Goal: Task Accomplishment & Management: Manage account settings

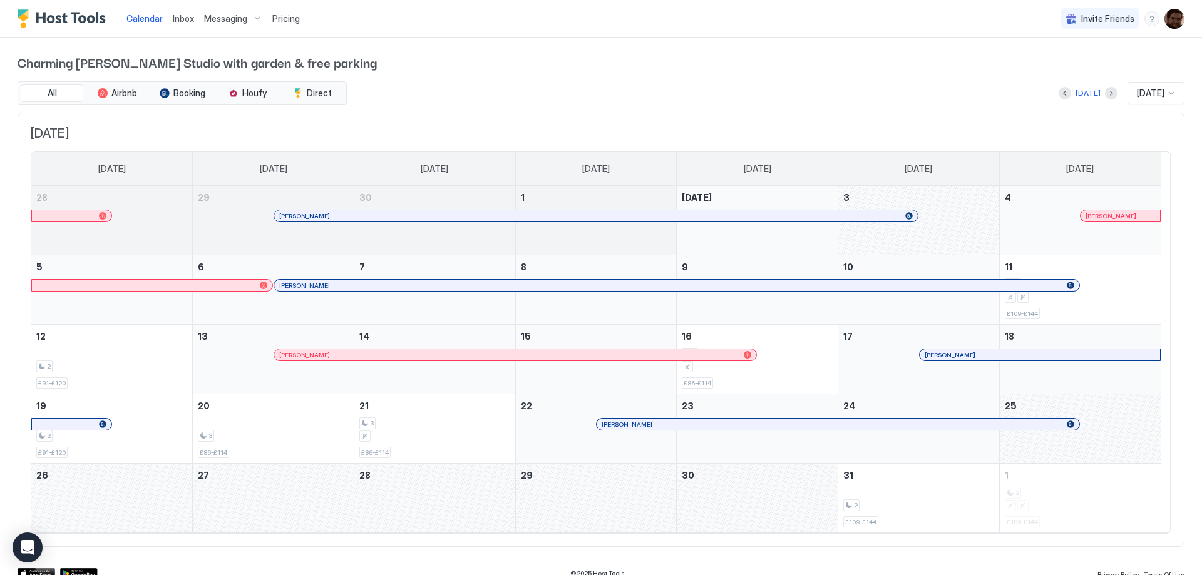
click at [282, 22] on span "Pricing" at bounding box center [286, 18] width 28 height 11
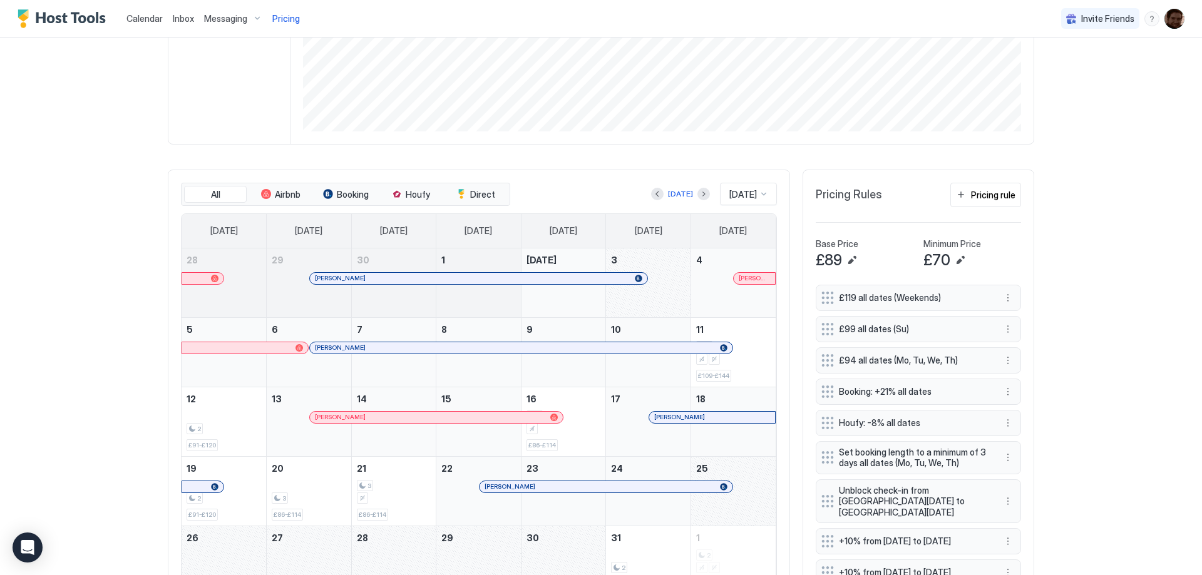
scroll to position [375, 0]
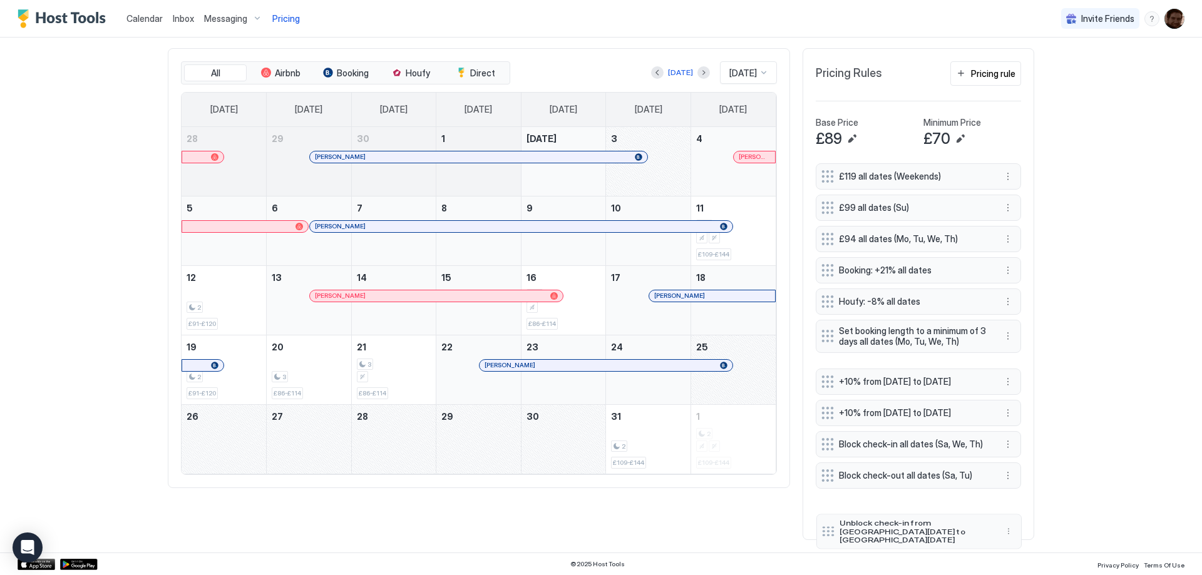
drag, startPoint x: 953, startPoint y: 370, endPoint x: 953, endPoint y: 522, distance: 152.1
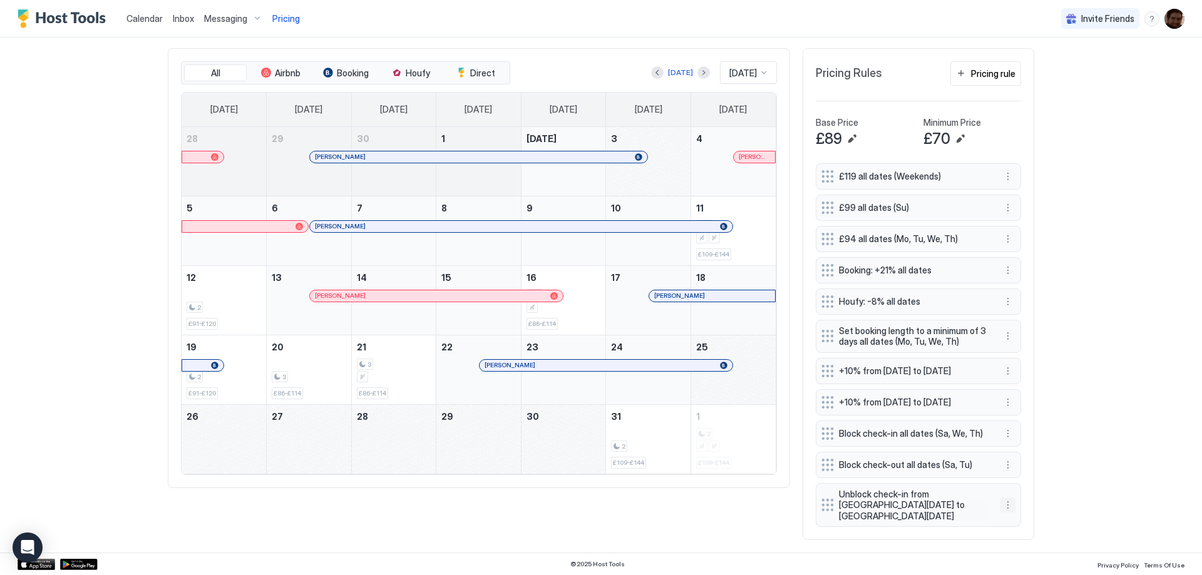
click at [1002, 508] on button "More options" at bounding box center [1007, 505] width 15 height 15
click at [1015, 448] on span "Edit" at bounding box center [1022, 451] width 14 height 9
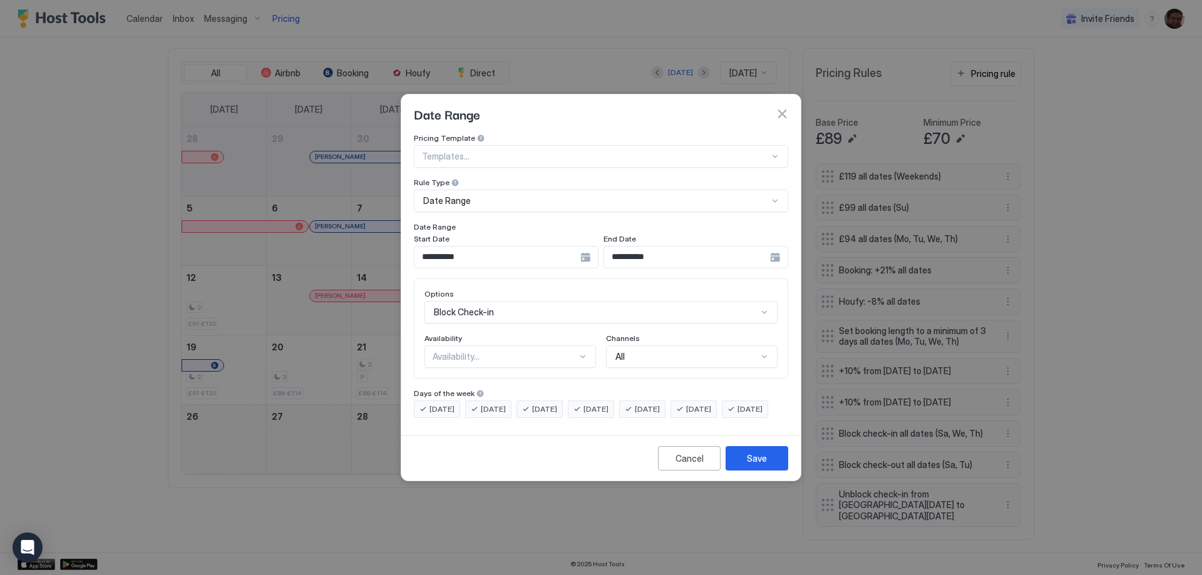
click at [552, 195] on div "Date Range" at bounding box center [595, 200] width 345 height 11
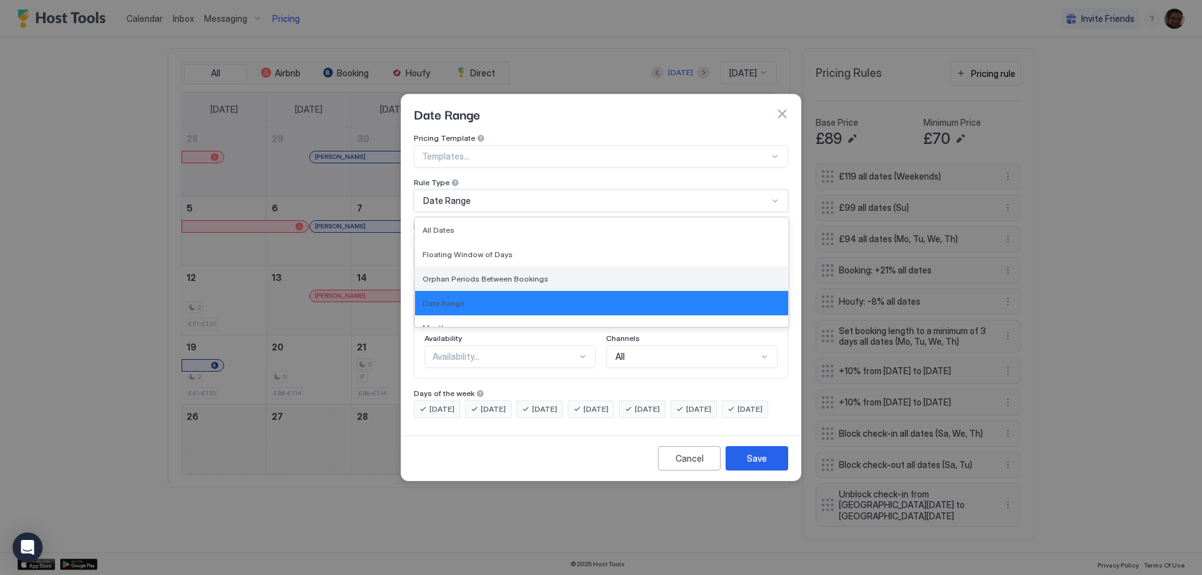
click at [511, 267] on div "Orphan Periods Between Bookings" at bounding box center [601, 279] width 373 height 24
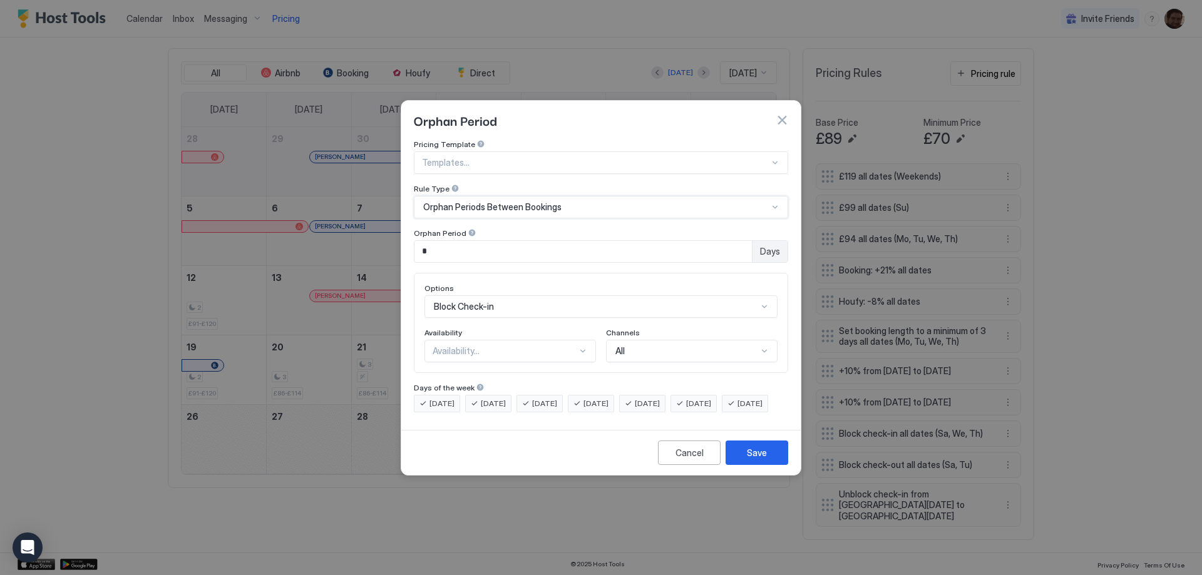
click at [468, 228] on div at bounding box center [472, 232] width 9 height 9
drag, startPoint x: 493, startPoint y: 236, endPoint x: 405, endPoint y: 230, distance: 88.5
click at [404, 231] on div "Pricing Template Templates... Rule Type Orphan Periods Between Bookings Orphan …" at bounding box center [600, 282] width 399 height 285
type input "*"
click at [498, 295] on div "17 results available. Use Up and Down to choose options, press Enter to select …" at bounding box center [600, 306] width 353 height 23
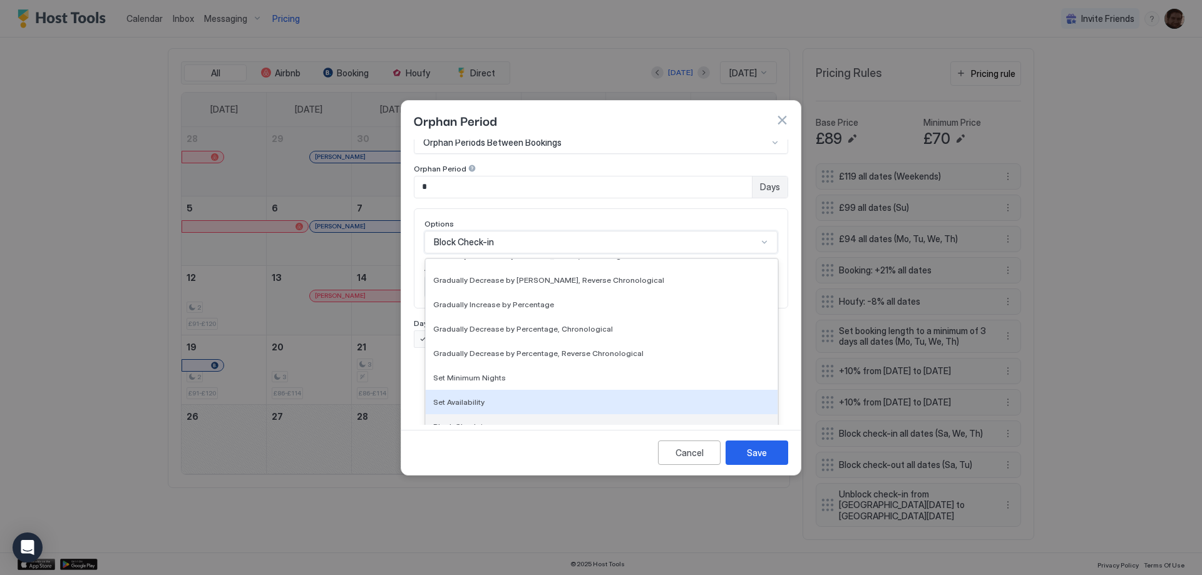
scroll to position [227, 0]
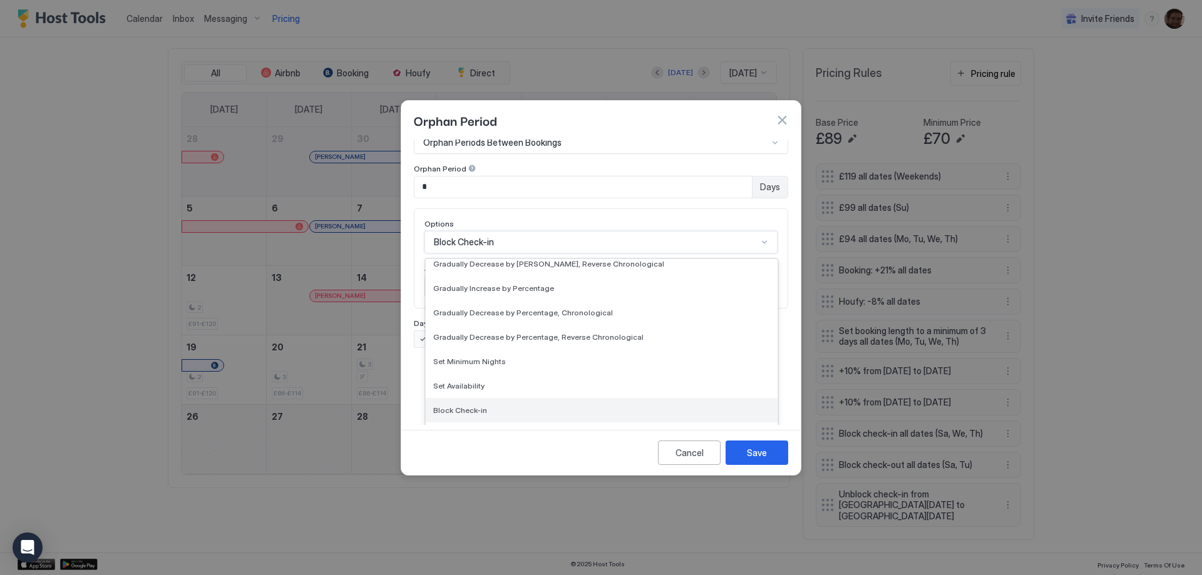
click at [494, 406] on div "Block Check-in" at bounding box center [601, 410] width 337 height 9
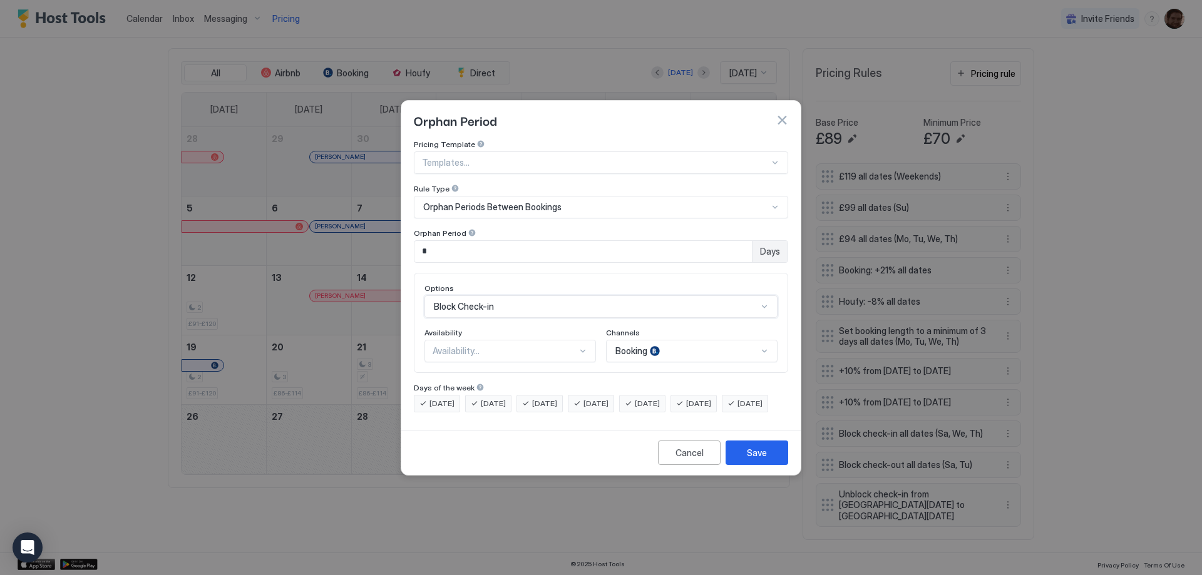
scroll to position [0, 0]
click at [497, 345] on div "Availability..." at bounding box center [504, 350] width 145 height 11
click at [474, 374] on div "Available" at bounding box center [511, 380] width 170 height 24
click at [681, 343] on div "6 results available. Use Up and Down to choose options, press Enter to select t…" at bounding box center [691, 351] width 171 height 23
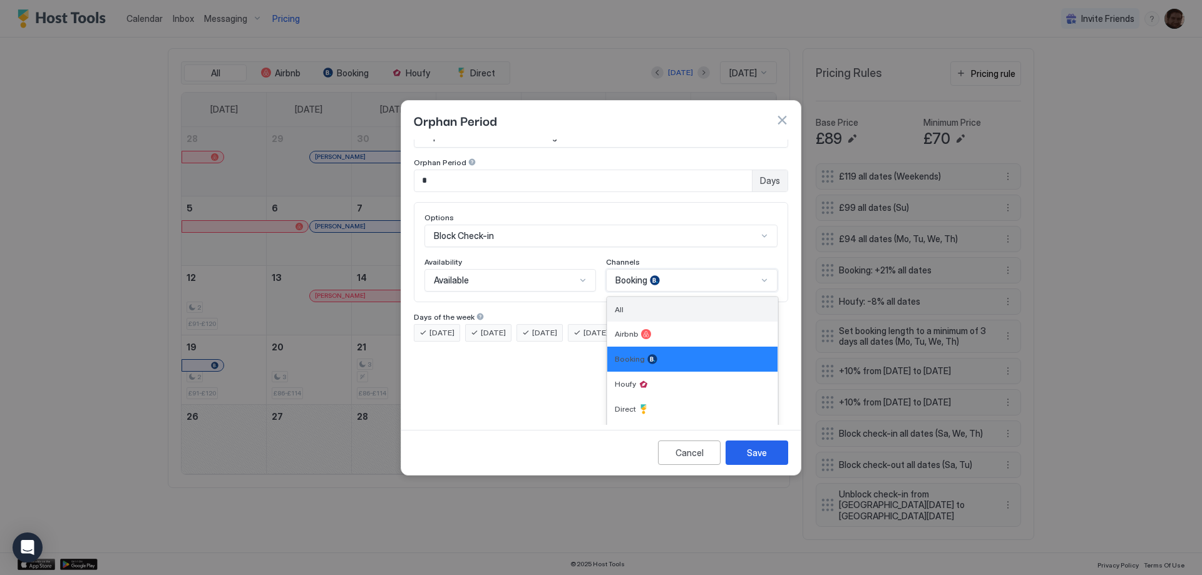
click at [628, 305] on div "All" at bounding box center [692, 309] width 155 height 9
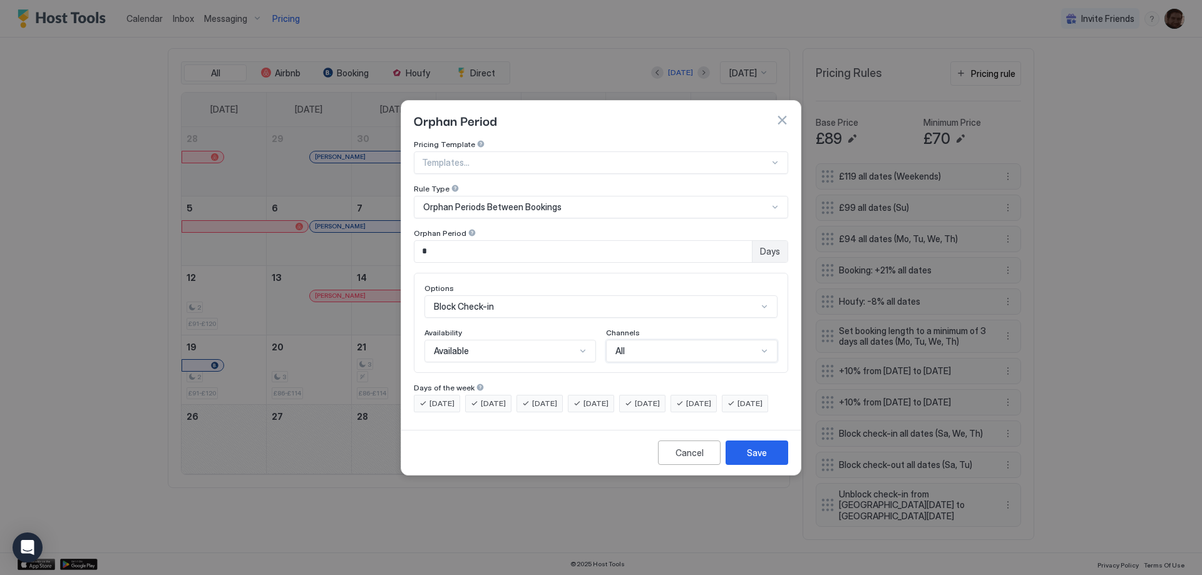
click at [531, 446] on div "Cancel Save" at bounding box center [600, 452] width 399 height 45
click at [754, 459] on div "Save" at bounding box center [757, 452] width 20 height 13
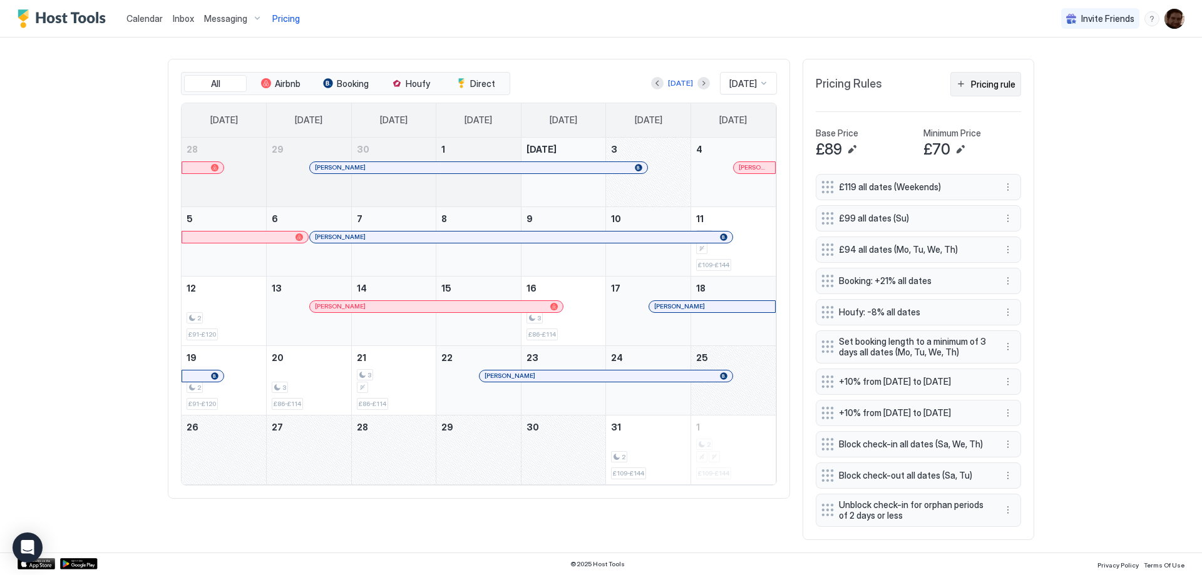
click at [989, 78] on div "Pricing rule" at bounding box center [993, 84] width 44 height 13
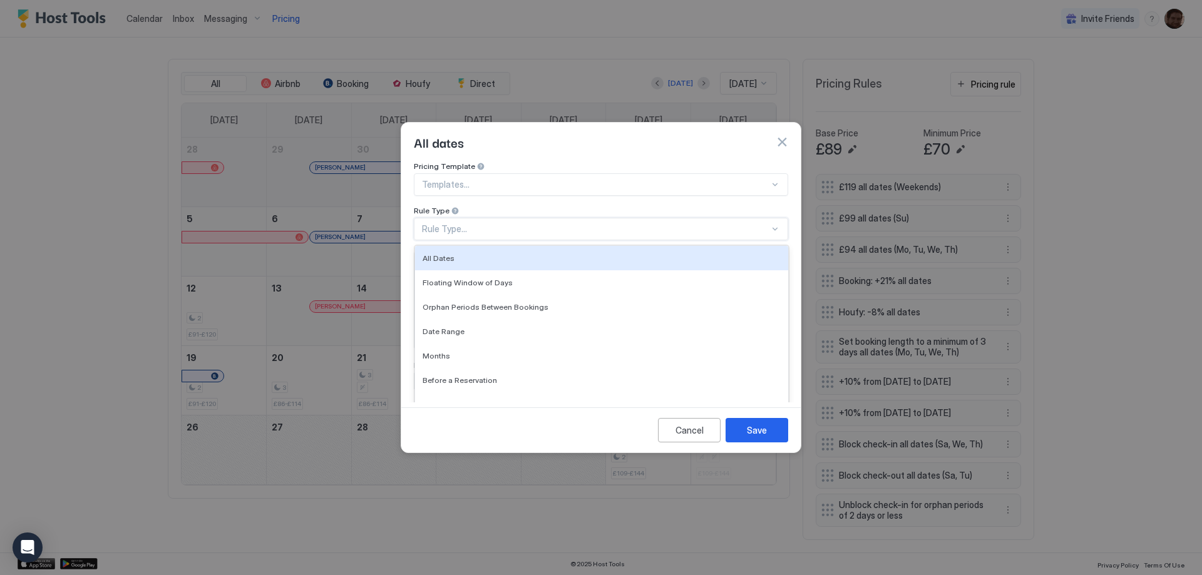
click at [504, 223] on div "Rule Type..." at bounding box center [595, 228] width 347 height 11
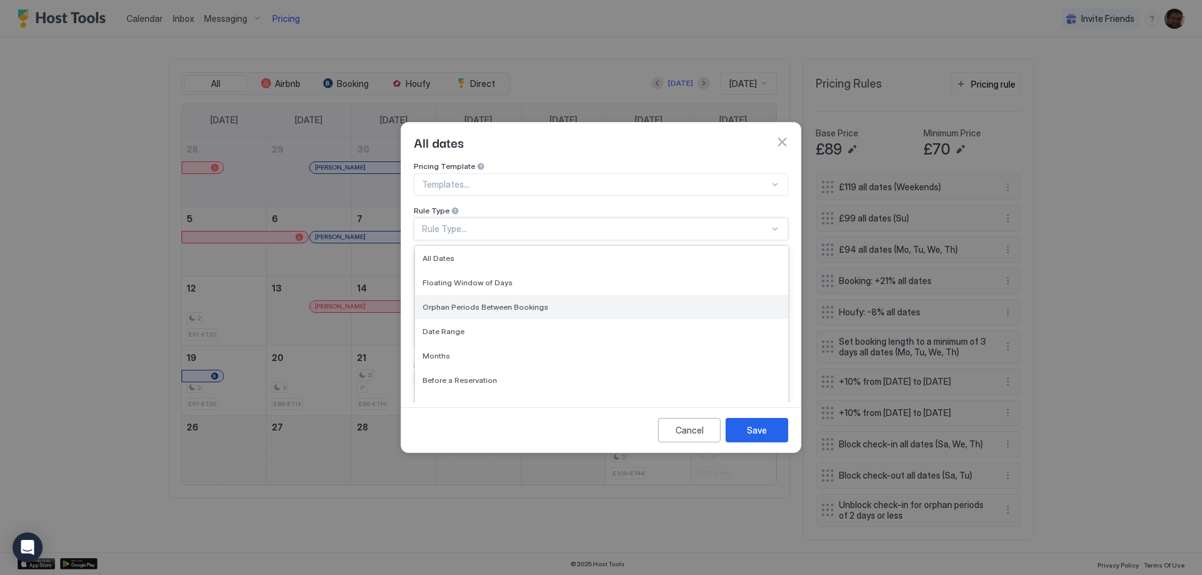
click at [498, 302] on span "Orphan Periods Between Bookings" at bounding box center [485, 306] width 126 height 9
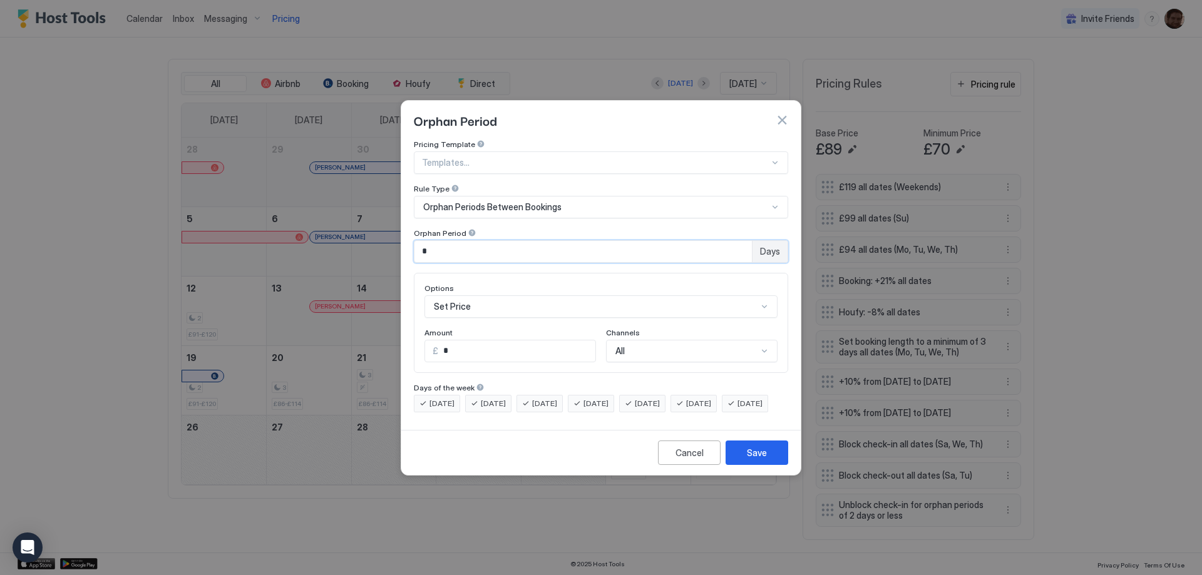
drag, startPoint x: 409, startPoint y: 242, endPoint x: 384, endPoint y: 237, distance: 26.1
click at [379, 236] on div "Orphan Period Pricing Template Templates... Rule Type Orphan Periods Between Bo…" at bounding box center [601, 287] width 1202 height 575
type input "*"
click at [469, 273] on div "Options Set Price Amount £ * Channels All" at bounding box center [601, 323] width 374 height 100
click at [780, 114] on button "button" at bounding box center [781, 120] width 13 height 13
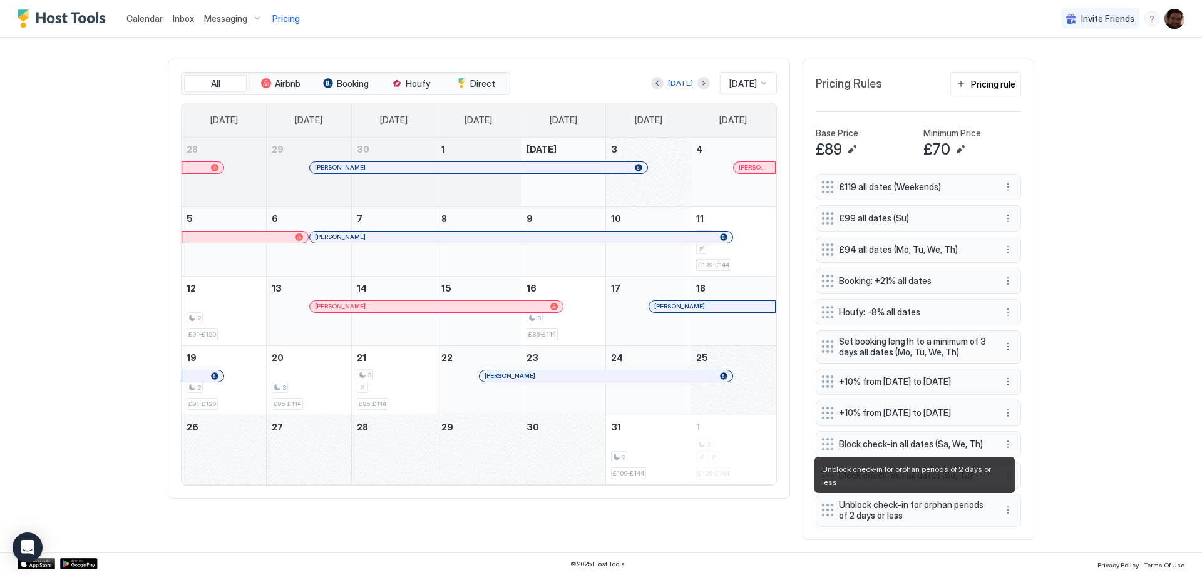
click at [922, 509] on span "Unblock check-in for orphan periods of 2 days or less" at bounding box center [913, 510] width 149 height 22
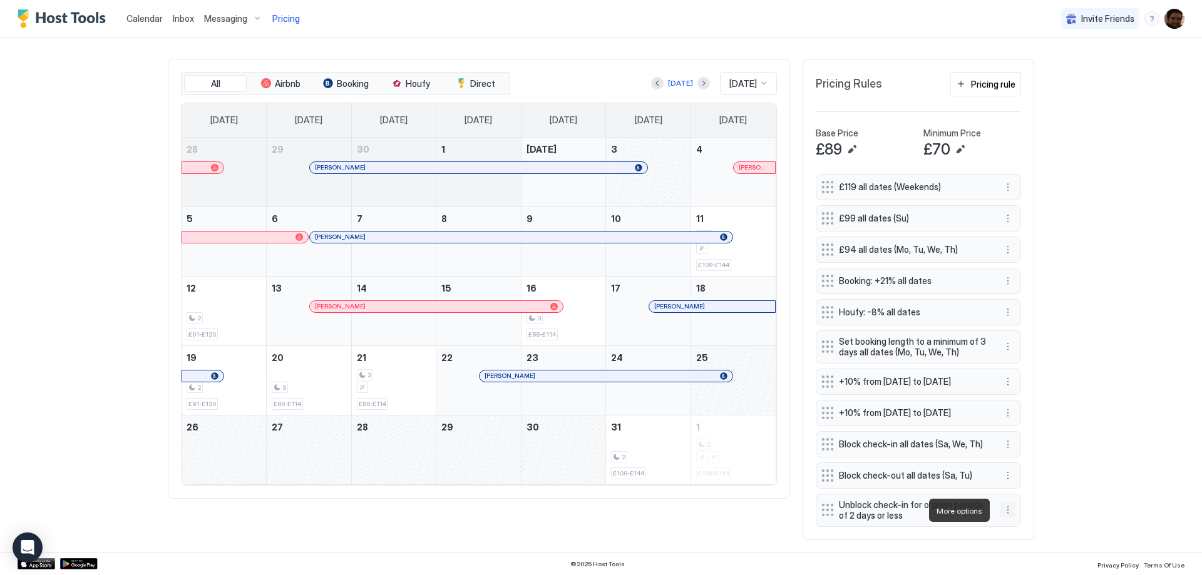
click at [1001, 509] on button "More options" at bounding box center [1007, 510] width 15 height 15
click at [1008, 453] on div "Edit" at bounding box center [1015, 451] width 28 height 9
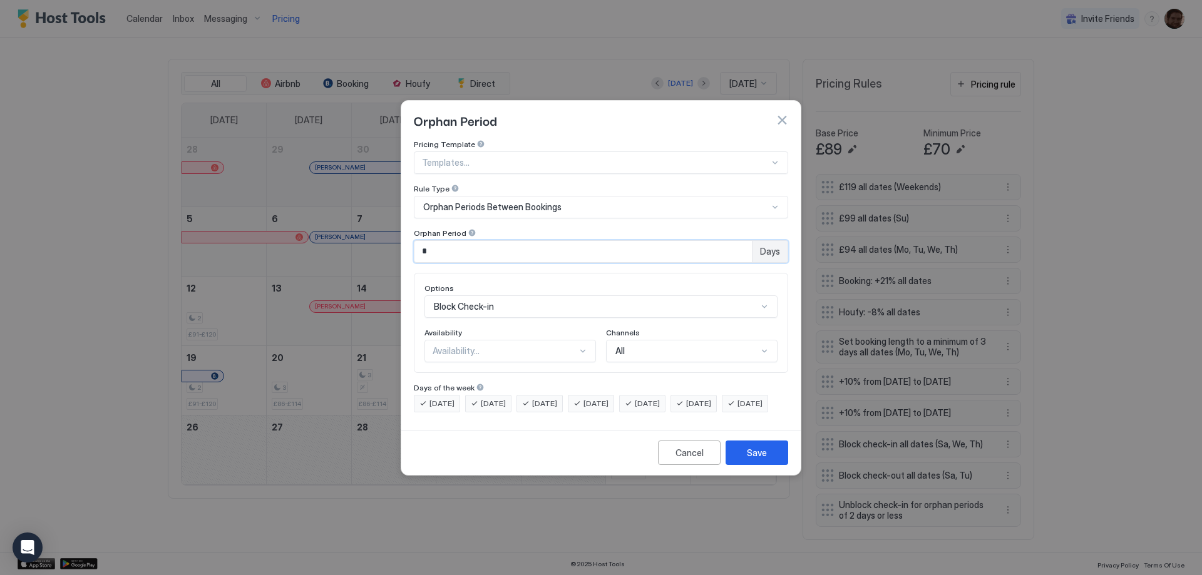
drag, startPoint x: 472, startPoint y: 248, endPoint x: 359, endPoint y: 227, distance: 114.8
click at [360, 227] on div "Orphan Period Pricing Template Templates... Rule Type Orphan Periods Between Bo…" at bounding box center [601, 287] width 1202 height 575
type input "*"
click at [734, 459] on button "Save" at bounding box center [756, 453] width 63 height 24
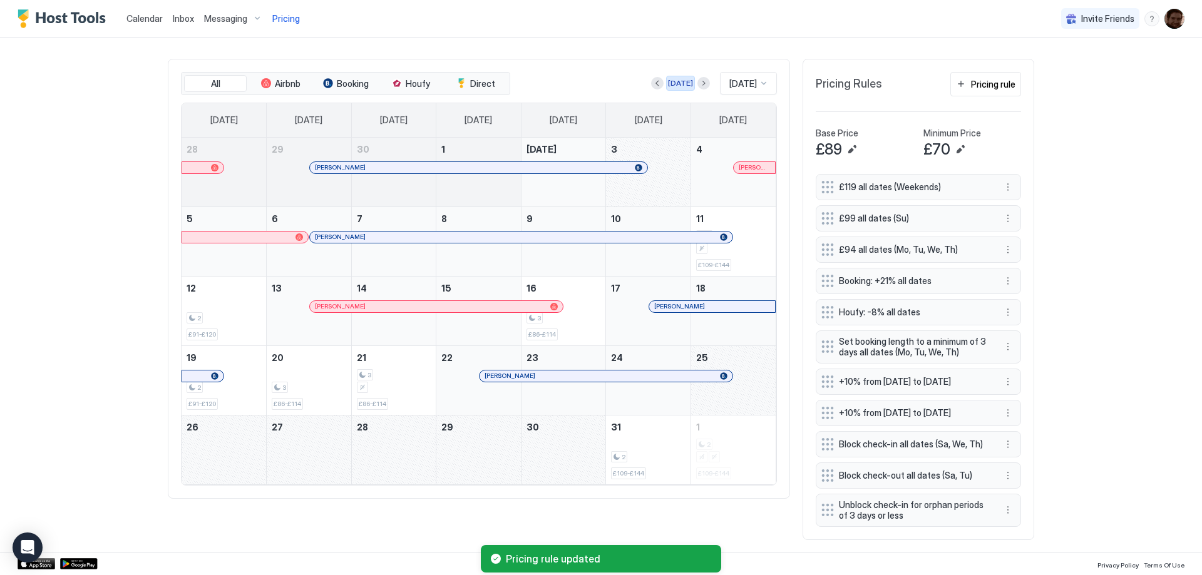
click at [697, 77] on button "Next month" at bounding box center [703, 83] width 13 height 13
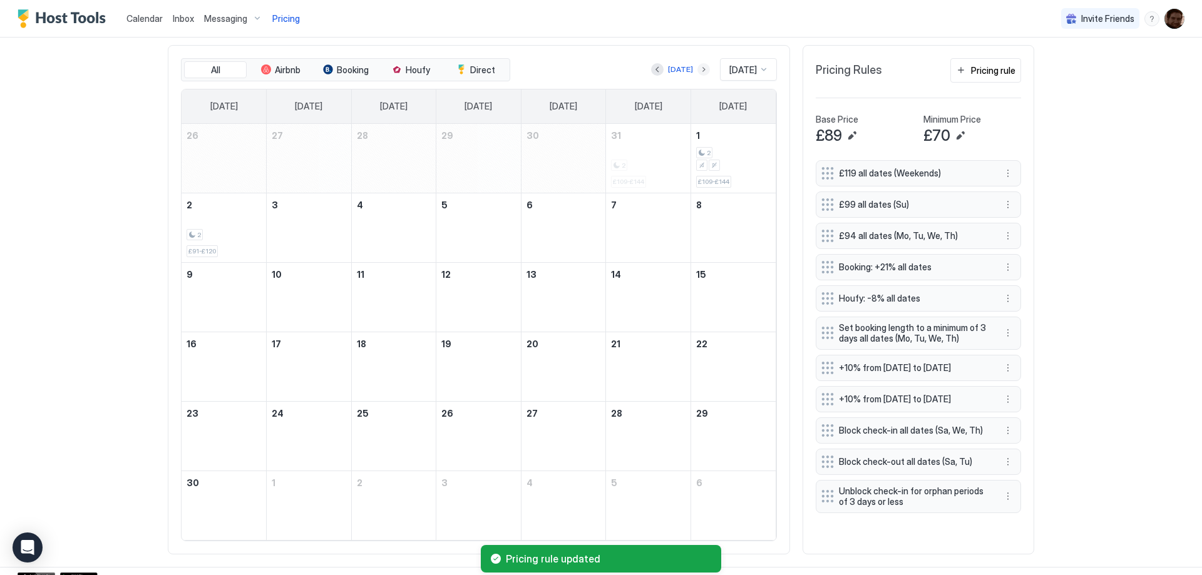
click at [697, 68] on button "Next month" at bounding box center [703, 69] width 13 height 13
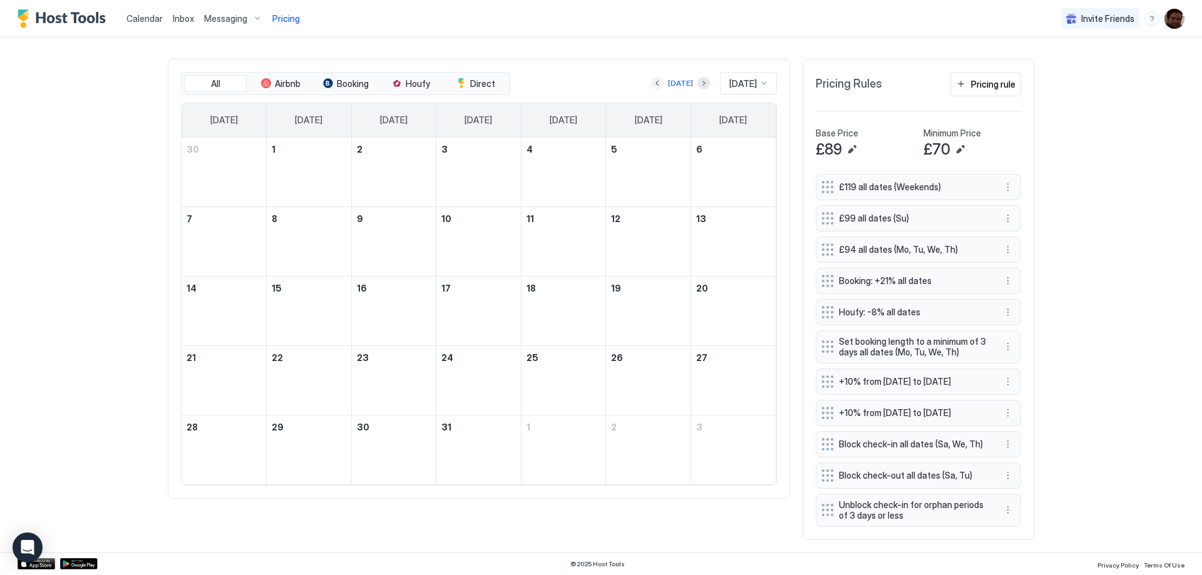
click at [651, 77] on button "Previous month" at bounding box center [657, 83] width 13 height 13
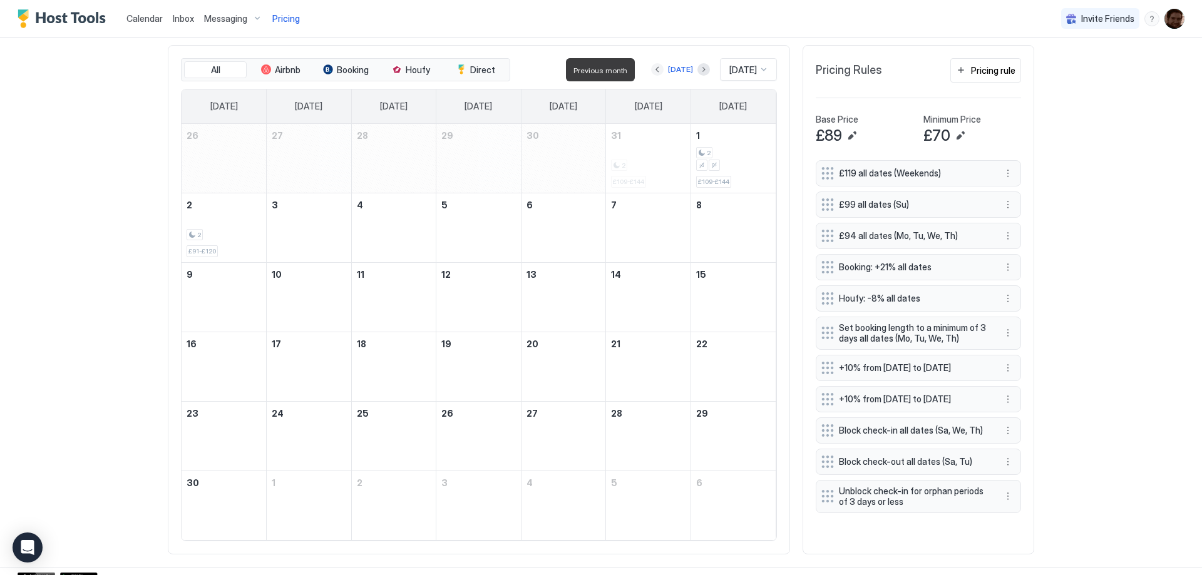
click at [651, 68] on button "Previous month" at bounding box center [657, 69] width 13 height 13
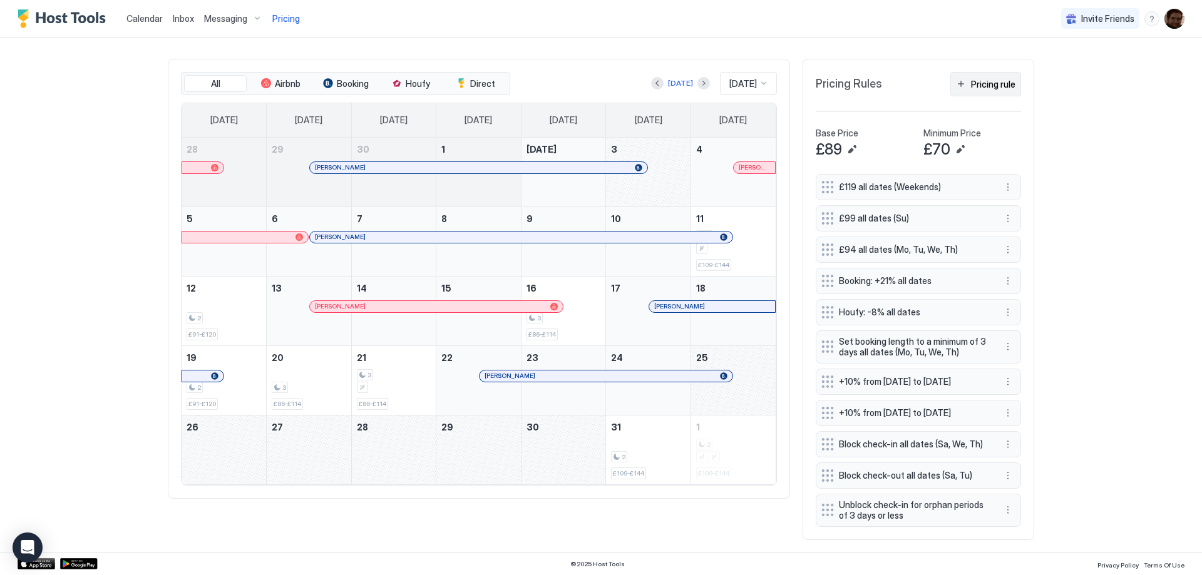
click at [1003, 78] on div "Pricing rule" at bounding box center [993, 84] width 44 height 13
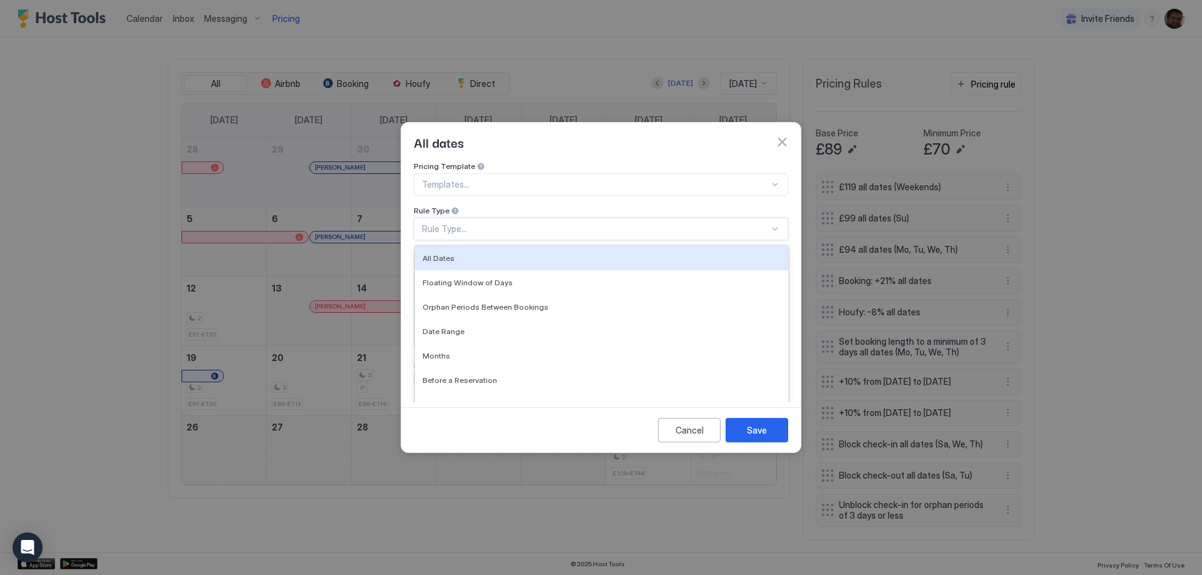
click at [477, 223] on div "Rule Type..." at bounding box center [595, 228] width 347 height 11
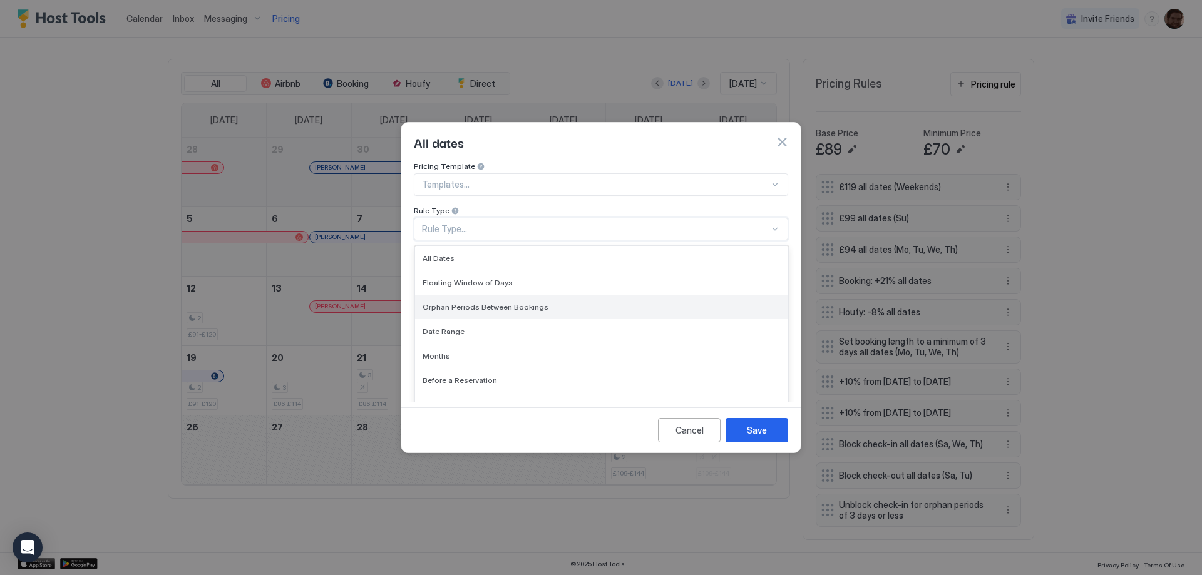
click at [491, 302] on span "Orphan Periods Between Bookings" at bounding box center [485, 306] width 126 height 9
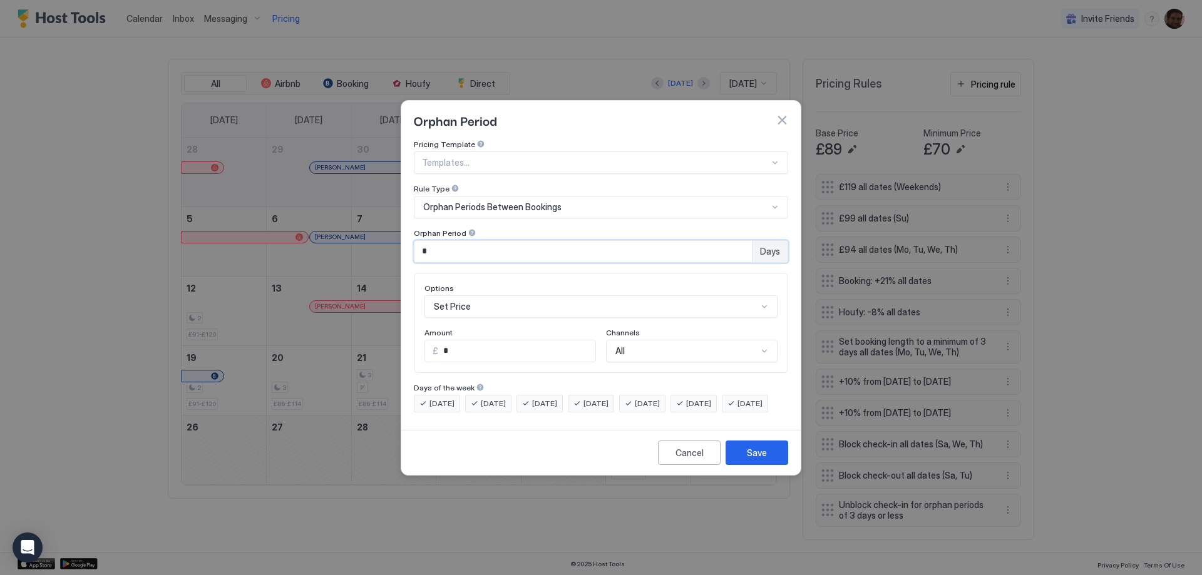
drag, startPoint x: 493, startPoint y: 247, endPoint x: 304, endPoint y: 226, distance: 190.2
click at [306, 226] on div "Orphan Period Pricing Template Templates... Rule Type Orphan Periods Between Bo…" at bounding box center [601, 287] width 1202 height 575
type input "*"
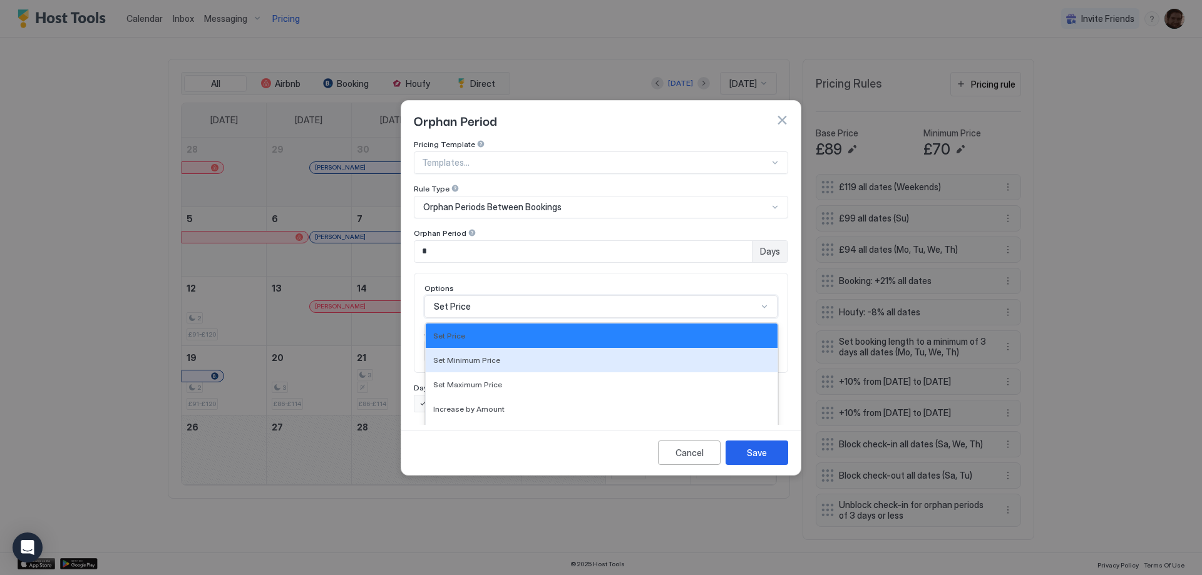
click at [476, 295] on div "17 results available. Use Up and Down to choose options, press Enter to select …" at bounding box center [600, 306] width 353 height 23
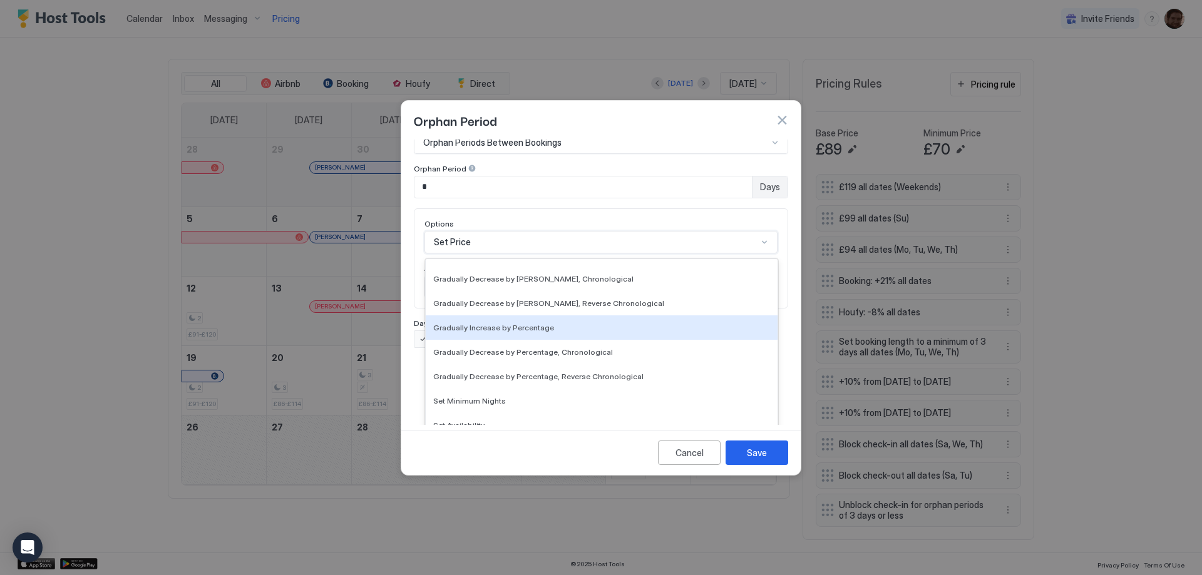
scroll to position [227, 0]
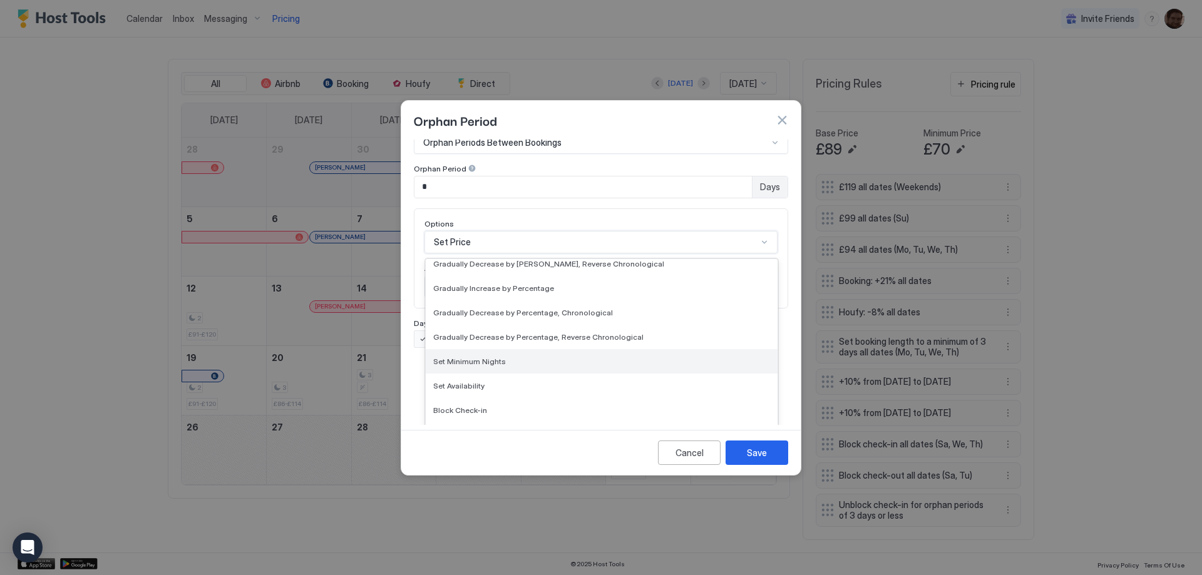
click at [490, 357] on span "Set Minimum Nights" at bounding box center [469, 361] width 73 height 9
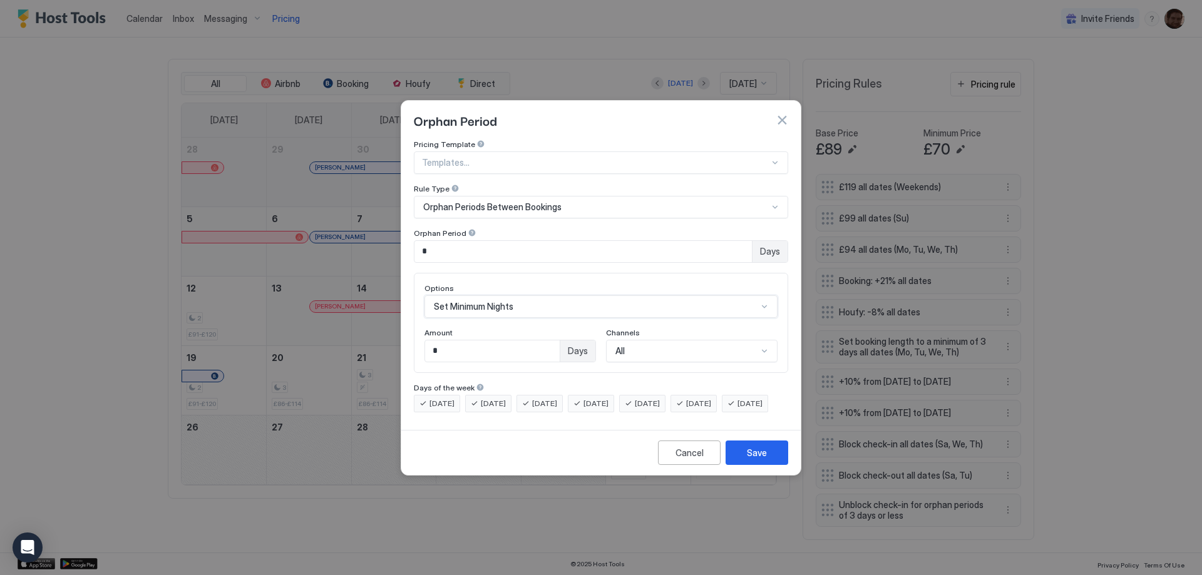
scroll to position [0, 0]
drag, startPoint x: 481, startPoint y: 336, endPoint x: 246, endPoint y: 310, distance: 236.1
click at [248, 310] on div "Orphan Period Pricing Template Templates... Rule Type Orphan Periods Between Bo…" at bounding box center [601, 287] width 1202 height 575
type input "*"
click at [479, 425] on div "Pricing Template Templates... Rule Type Orphan Periods Between Bookings Orphan …" at bounding box center [600, 282] width 399 height 285
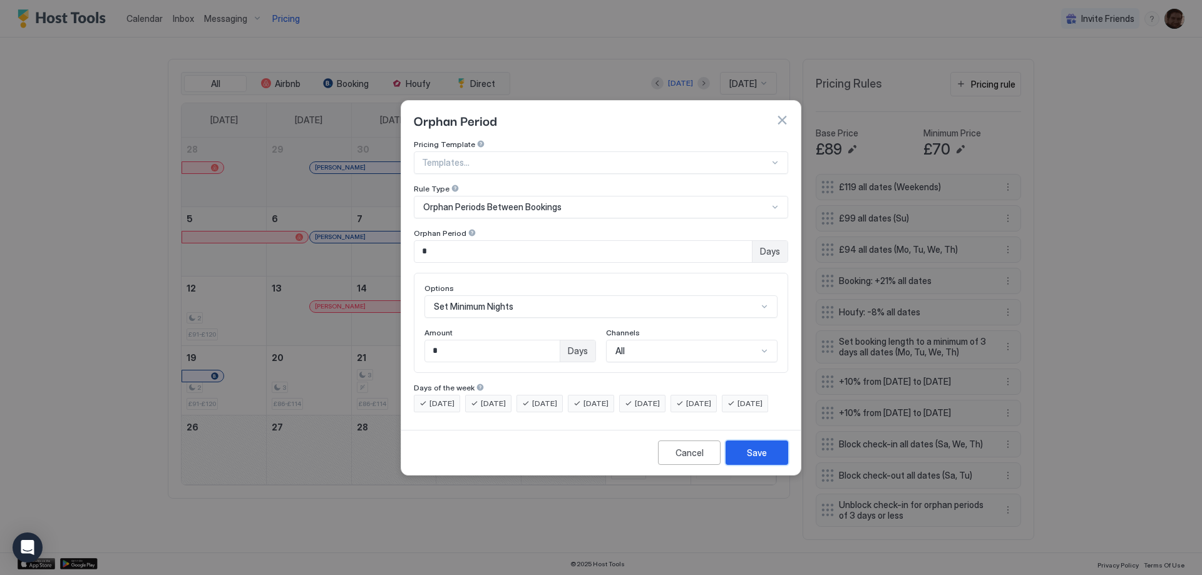
click at [744, 465] on button "Save" at bounding box center [756, 453] width 63 height 24
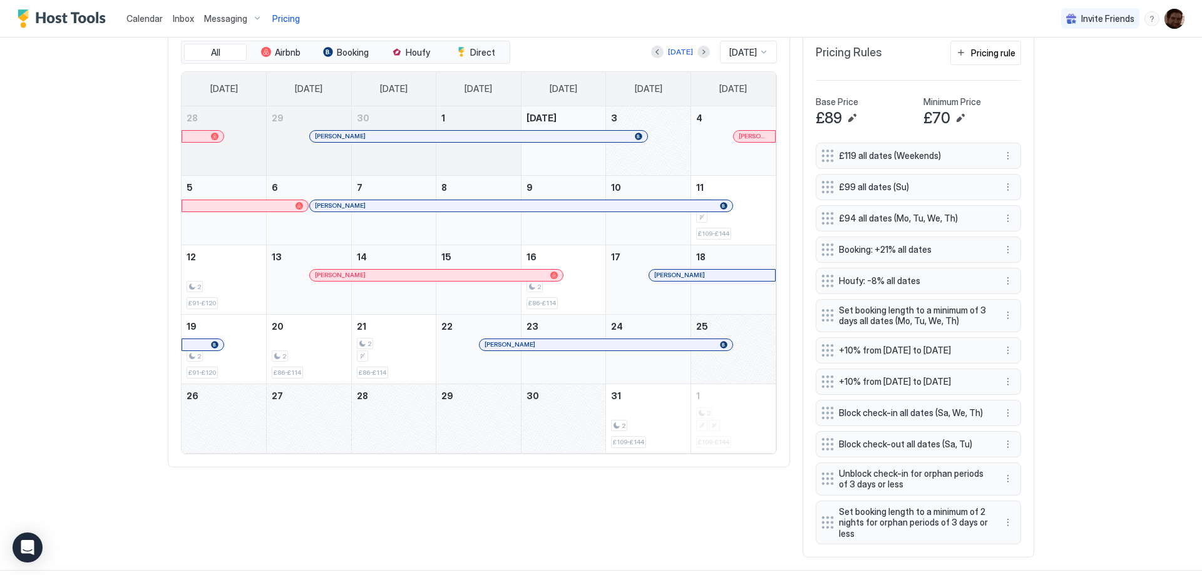
scroll to position [361, 0]
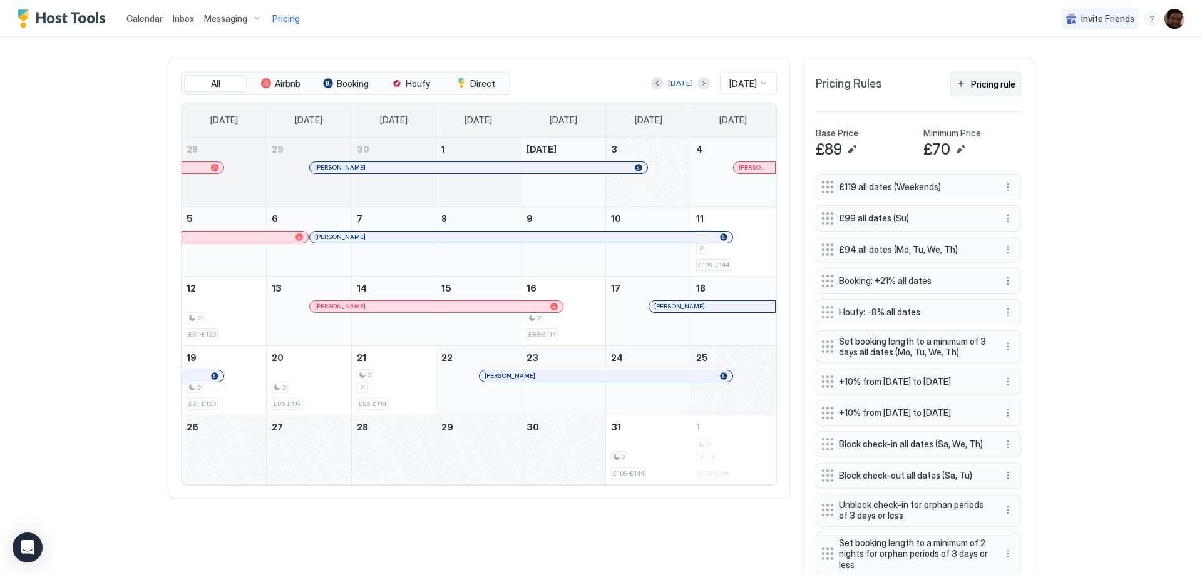
click at [988, 88] on div "Pricing rule" at bounding box center [993, 84] width 44 height 13
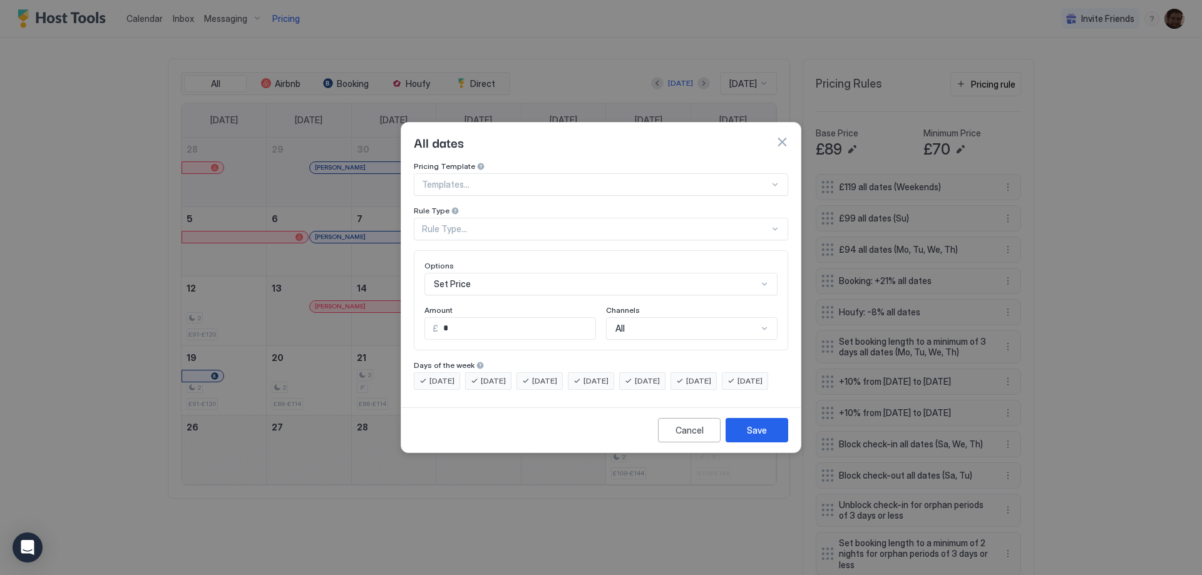
click at [486, 223] on div "Rule Type..." at bounding box center [595, 228] width 347 height 11
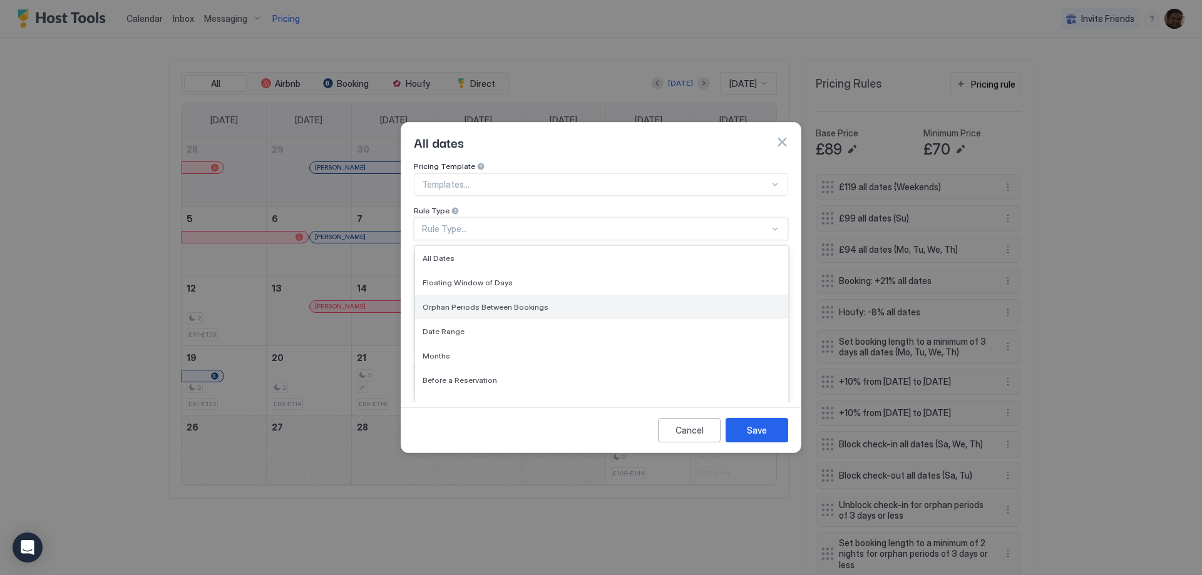
click at [494, 302] on span "Orphan Periods Between Bookings" at bounding box center [485, 306] width 126 height 9
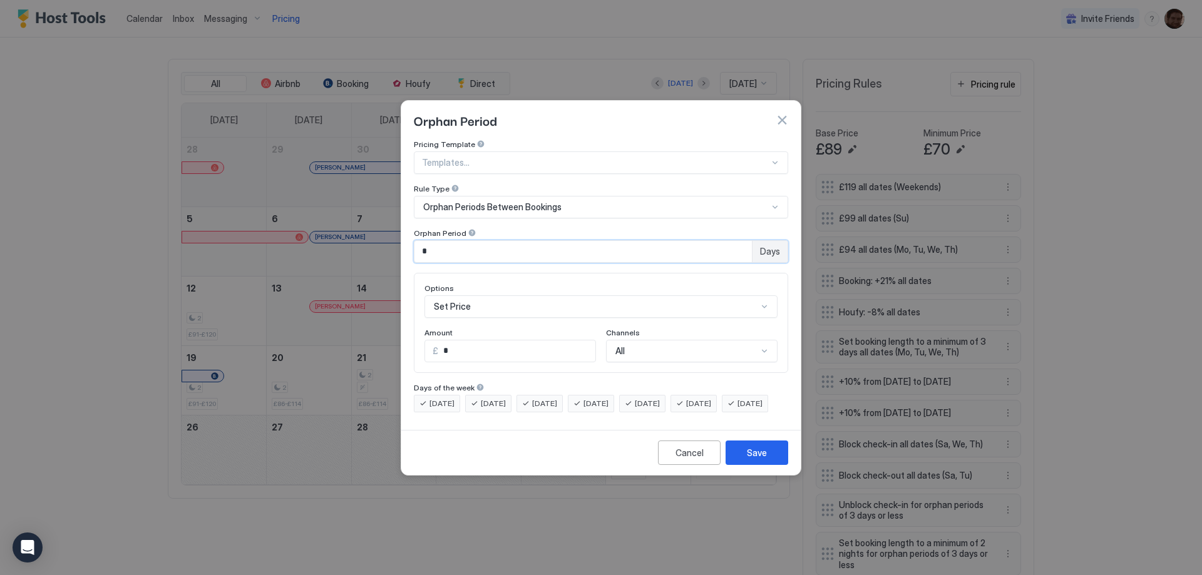
drag, startPoint x: 465, startPoint y: 245, endPoint x: 409, endPoint y: 237, distance: 56.4
click at [411, 237] on div "Pricing Template Templates... Rule Type Orphan Periods Between Bookings Orphan …" at bounding box center [600, 282] width 399 height 285
type input "*"
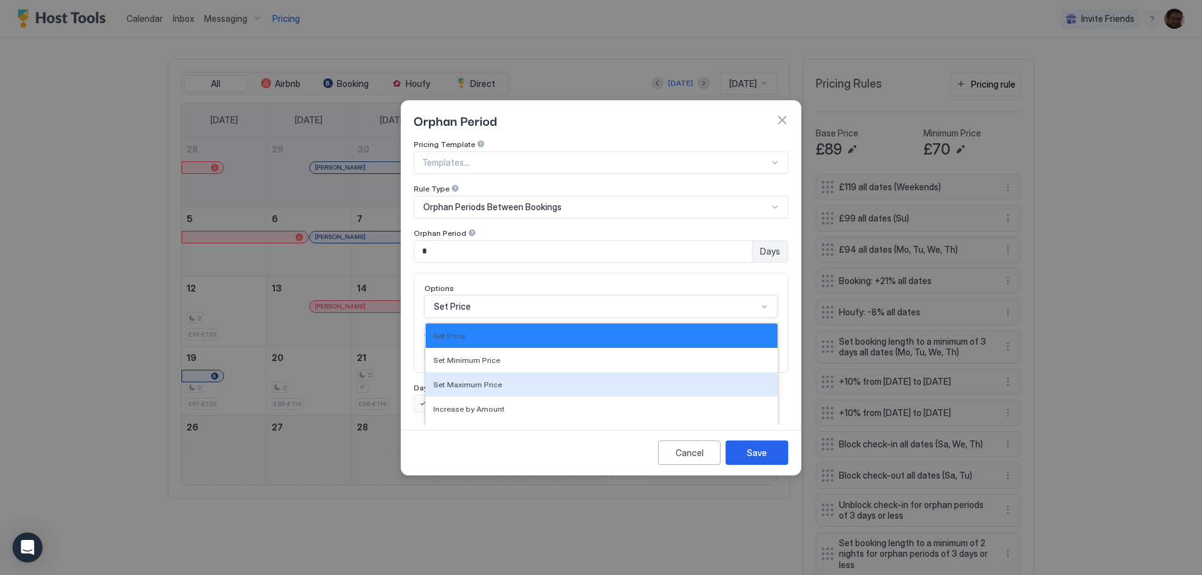
click at [511, 301] on div "17 results available. Use Up and Down to choose options, press Enter to select …" at bounding box center [600, 306] width 353 height 23
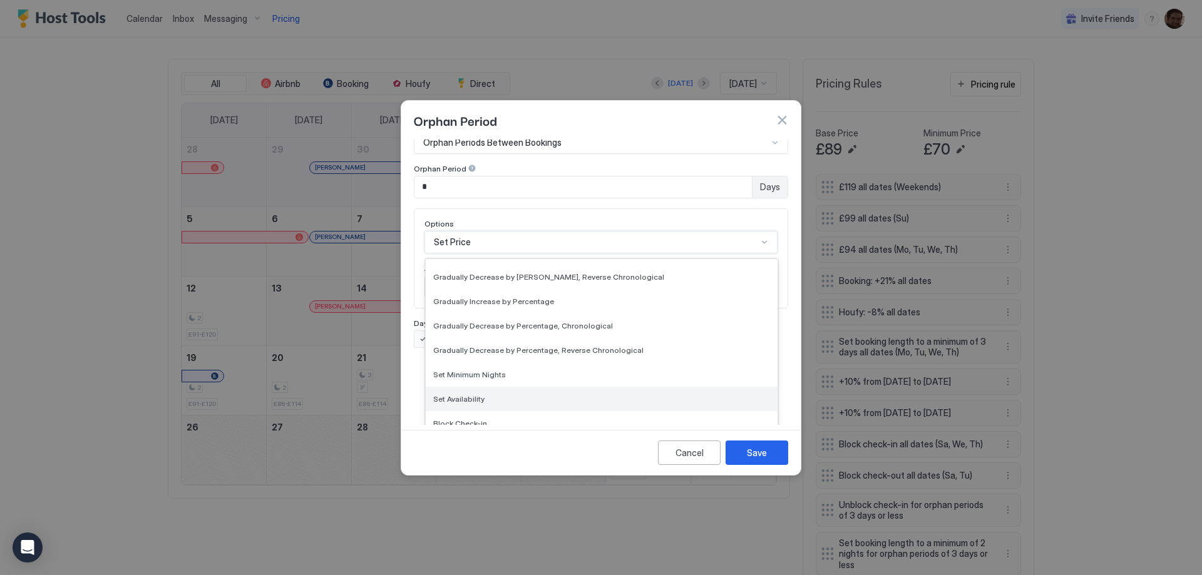
scroll to position [227, 0]
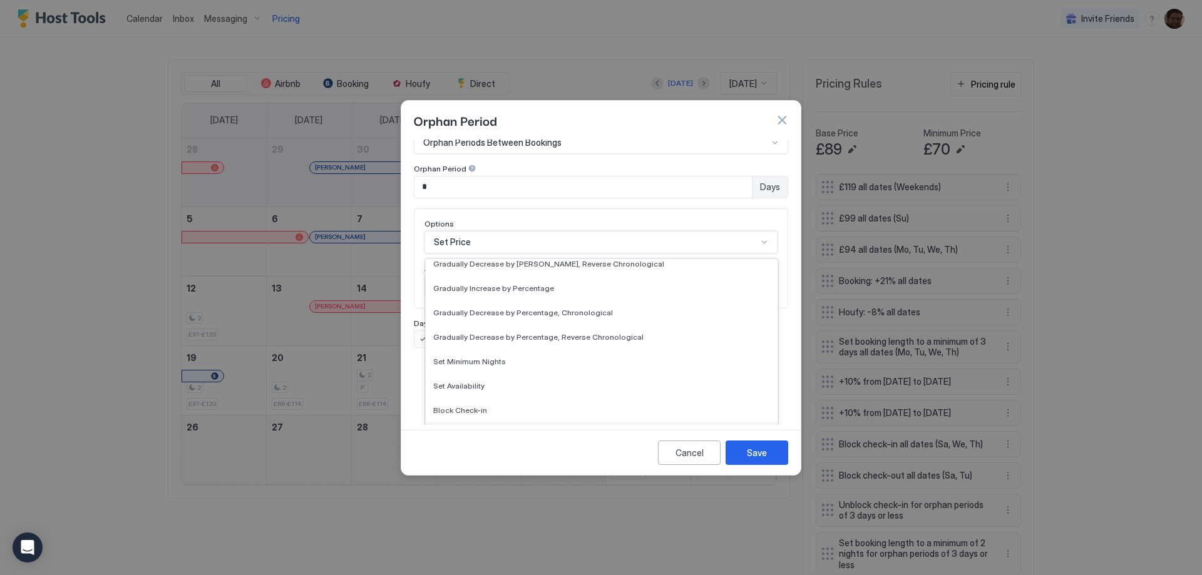
click at [482, 430] on span "Block Check-out" at bounding box center [462, 434] width 59 height 9
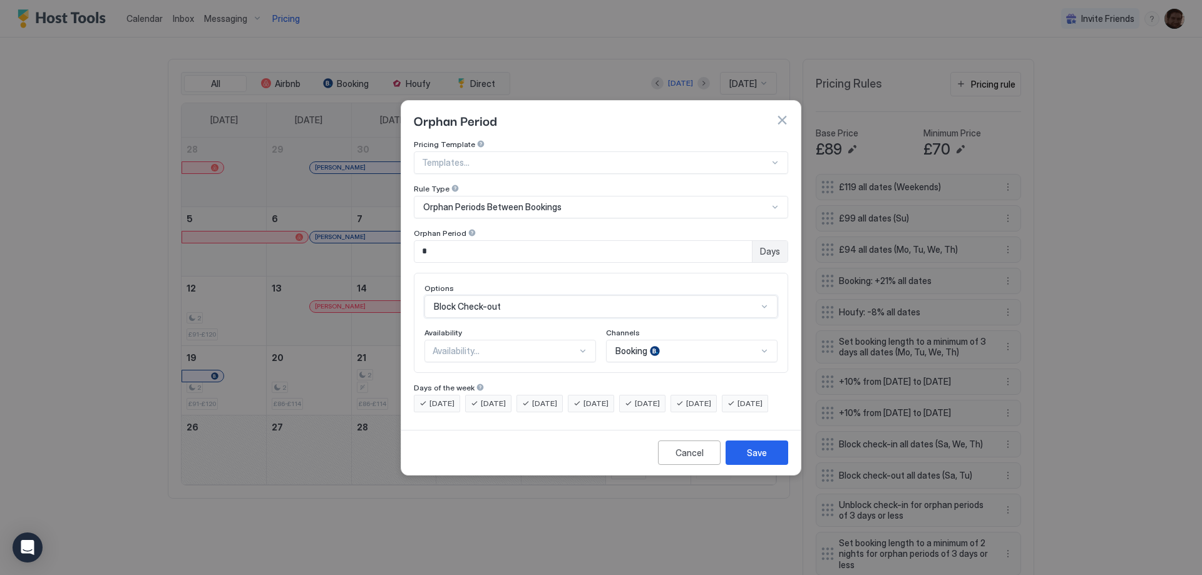
click at [475, 345] on div "Availability..." at bounding box center [504, 350] width 145 height 11
click at [472, 376] on div "Available" at bounding box center [510, 380] width 155 height 9
click at [650, 342] on div "Booking" at bounding box center [691, 351] width 171 height 23
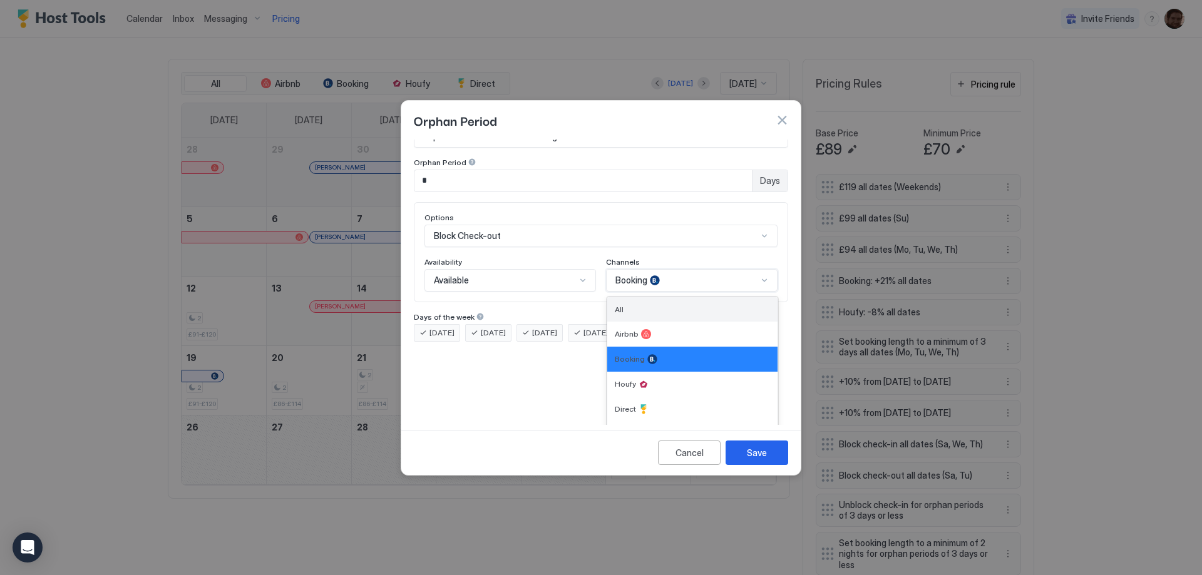
click at [634, 305] on div "All" at bounding box center [692, 309] width 155 height 9
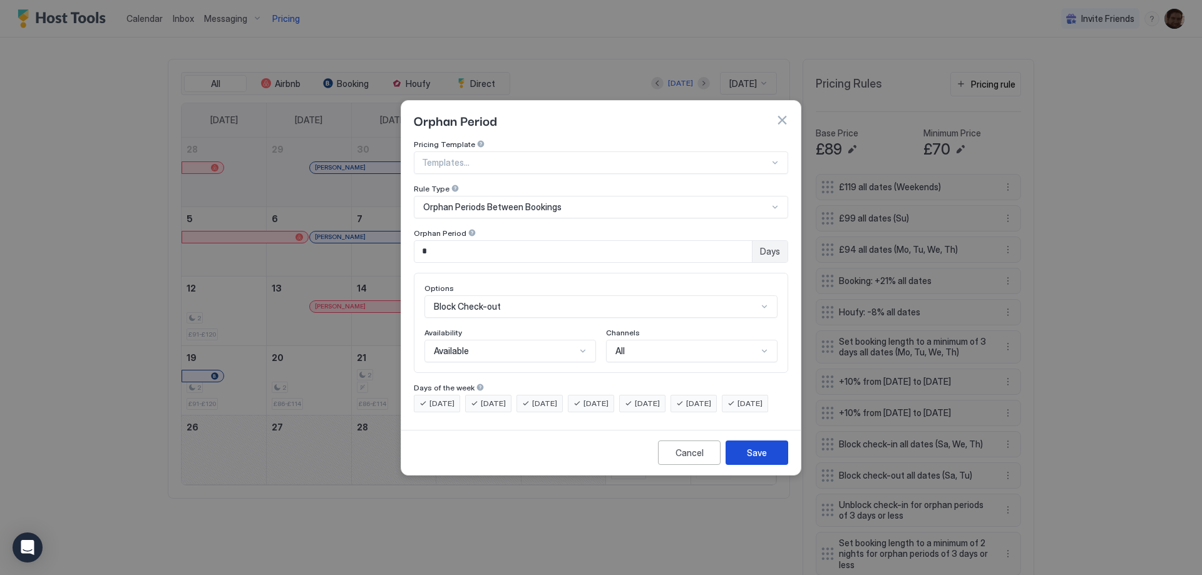
click at [751, 459] on div "Save" at bounding box center [757, 452] width 20 height 13
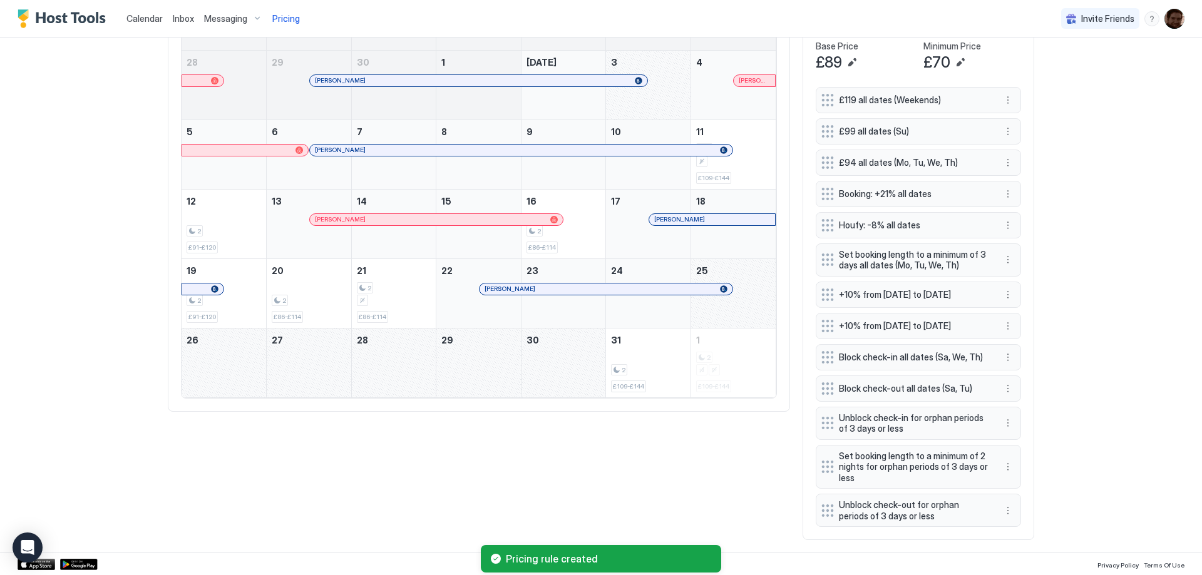
scroll to position [462, 0]
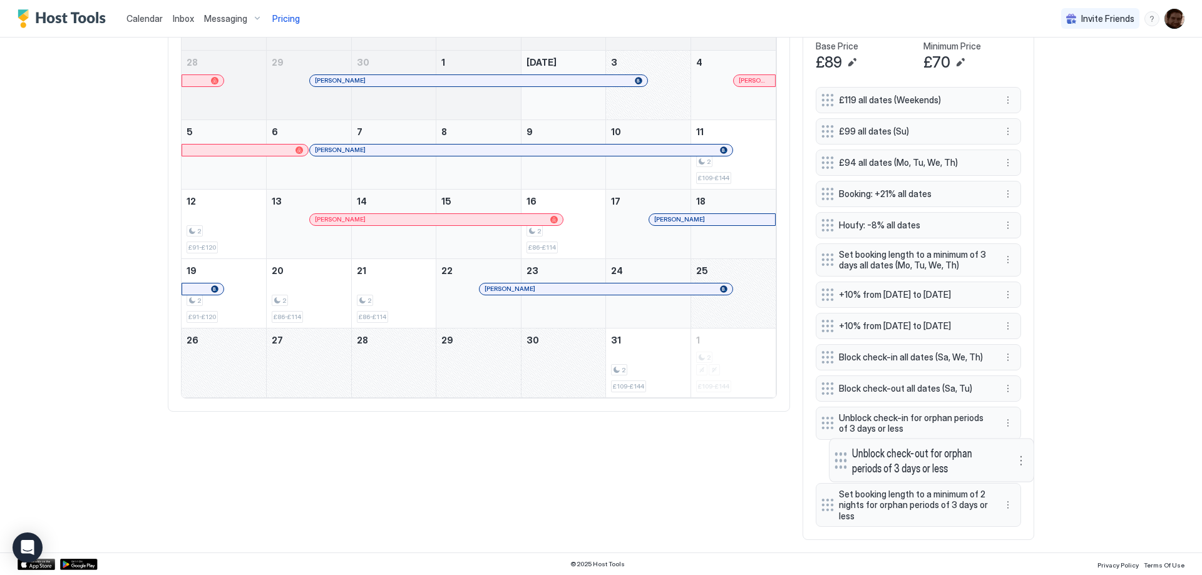
drag, startPoint x: 821, startPoint y: 512, endPoint x: 834, endPoint y: 461, distance: 52.8
click at [834, 461] on div at bounding box center [840, 460] width 13 height 17
click at [1001, 504] on button "More options" at bounding box center [1007, 505] width 15 height 15
click at [1003, 520] on div "Edit" at bounding box center [1015, 522] width 28 height 9
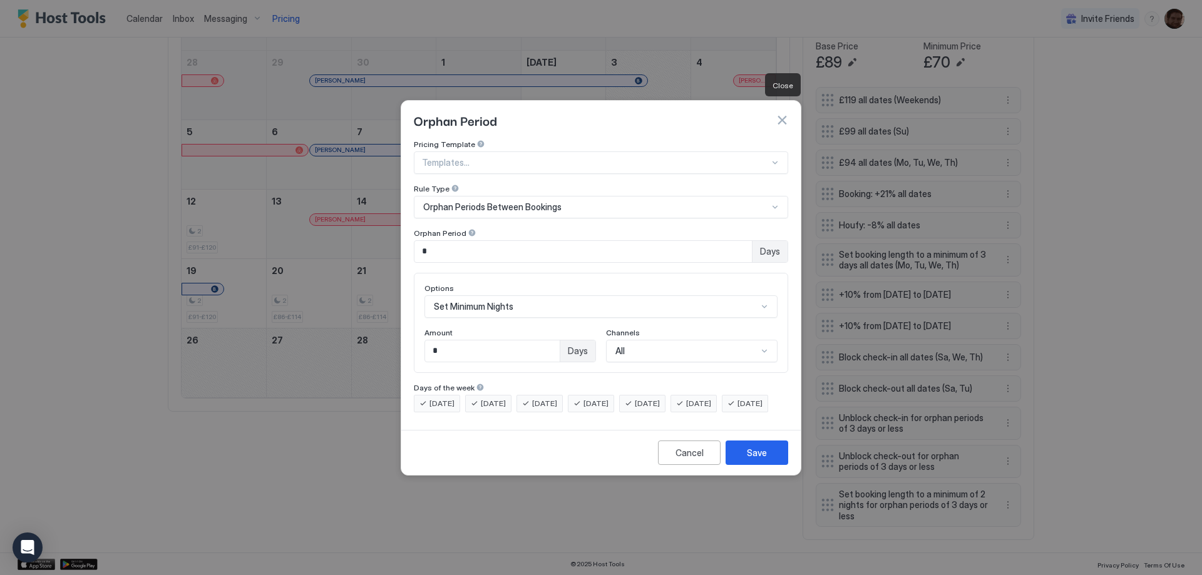
click at [780, 114] on button "button" at bounding box center [781, 120] width 13 height 13
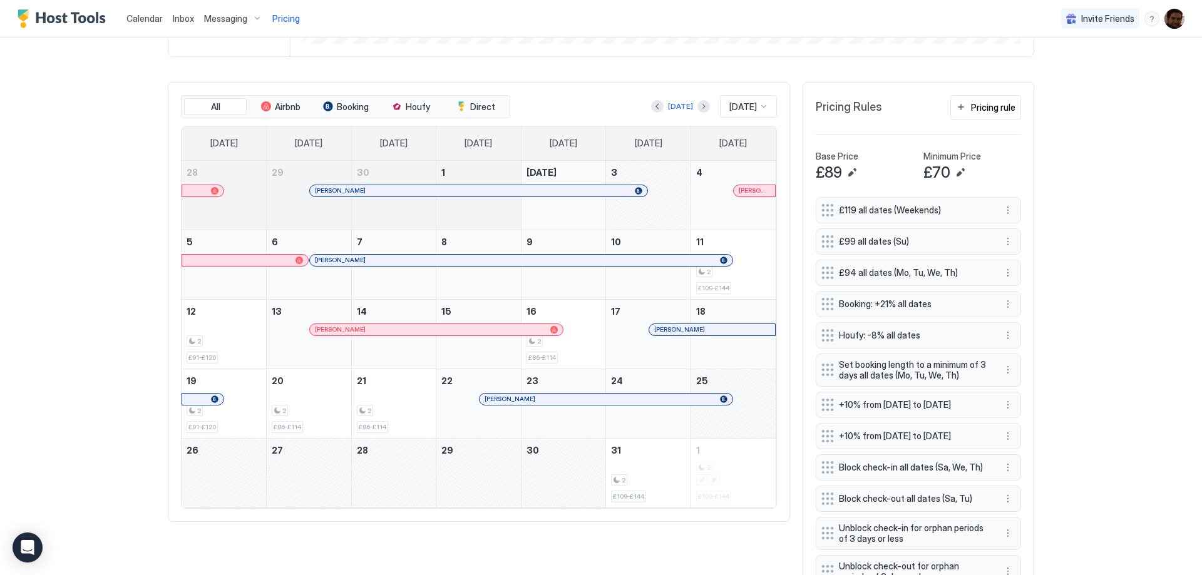
scroll to position [337, 0]
click at [697, 109] on button "Next month" at bounding box center [703, 107] width 13 height 13
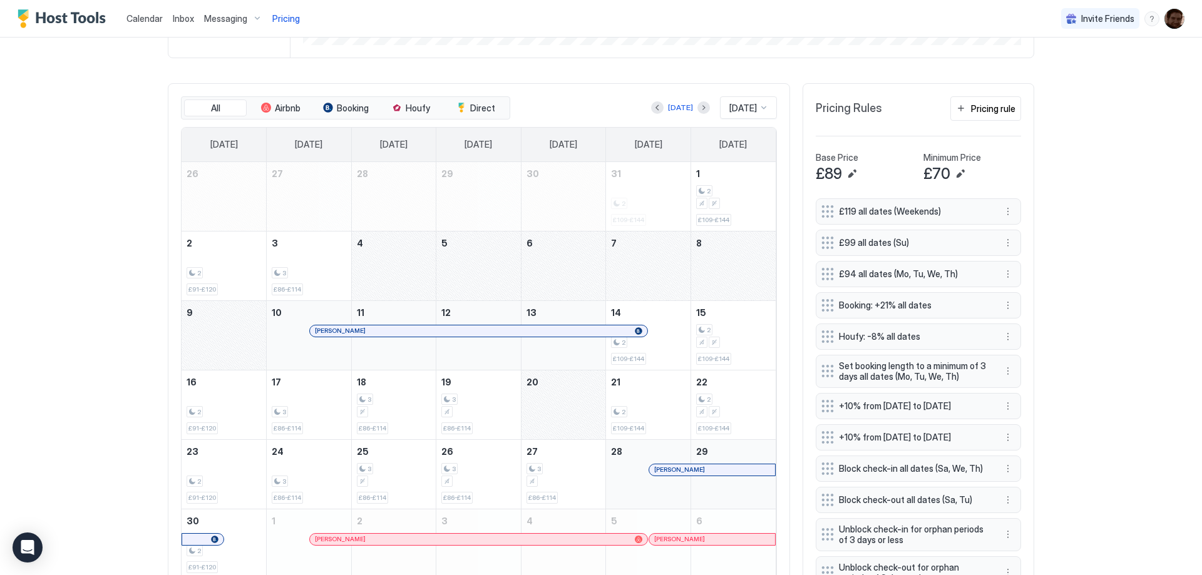
click at [664, 252] on div "November 7, 2025" at bounding box center [648, 266] width 84 height 69
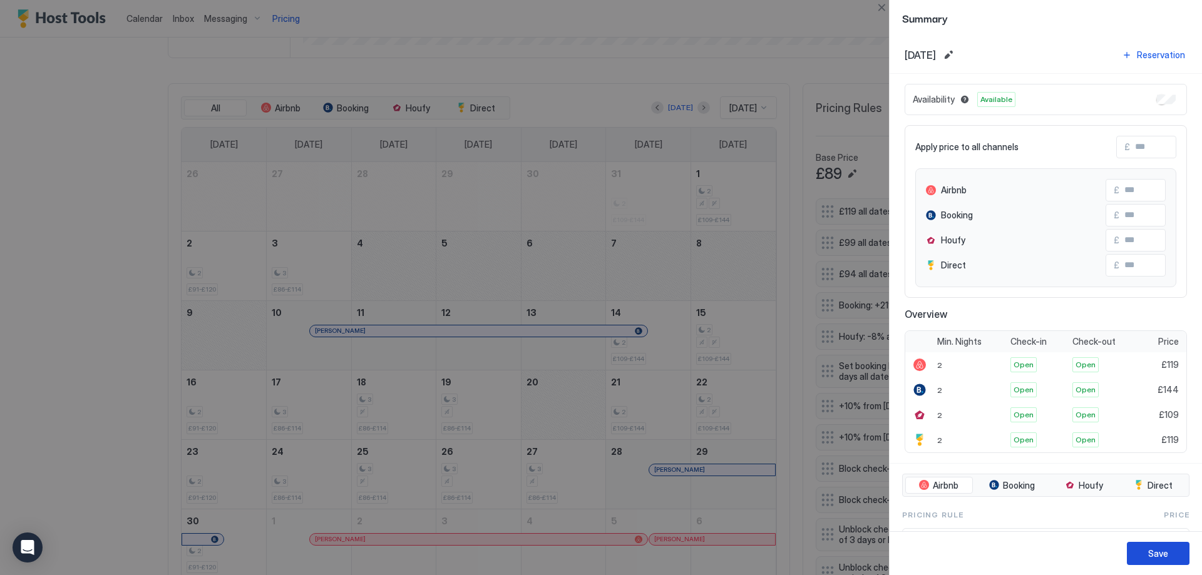
click at [1151, 547] on div "Save" at bounding box center [1158, 553] width 20 height 13
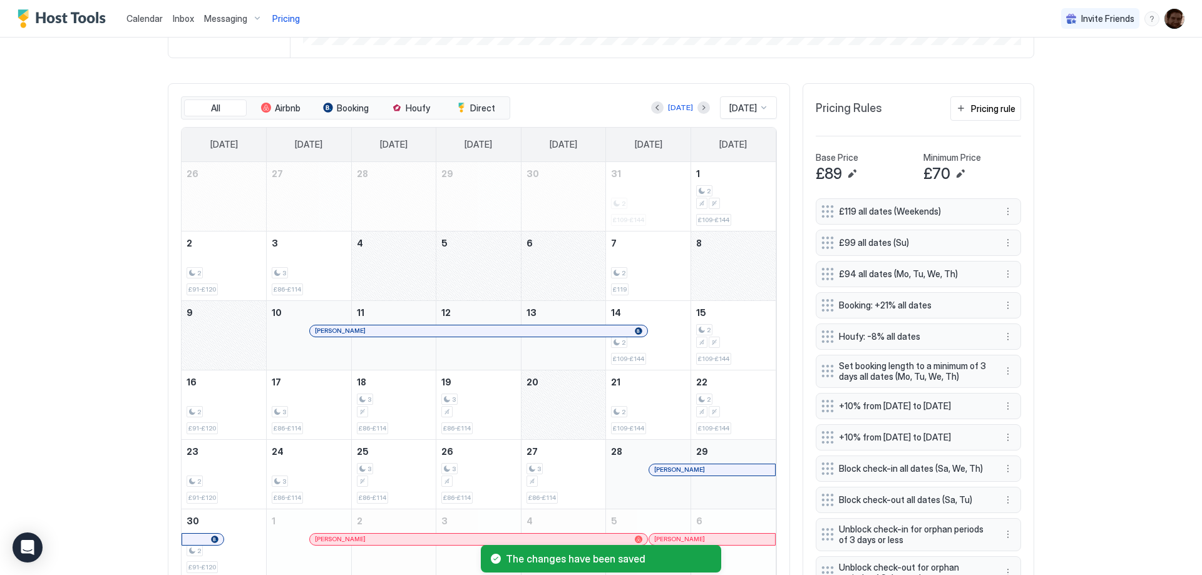
click at [729, 269] on div "November 8, 2025" at bounding box center [733, 266] width 84 height 69
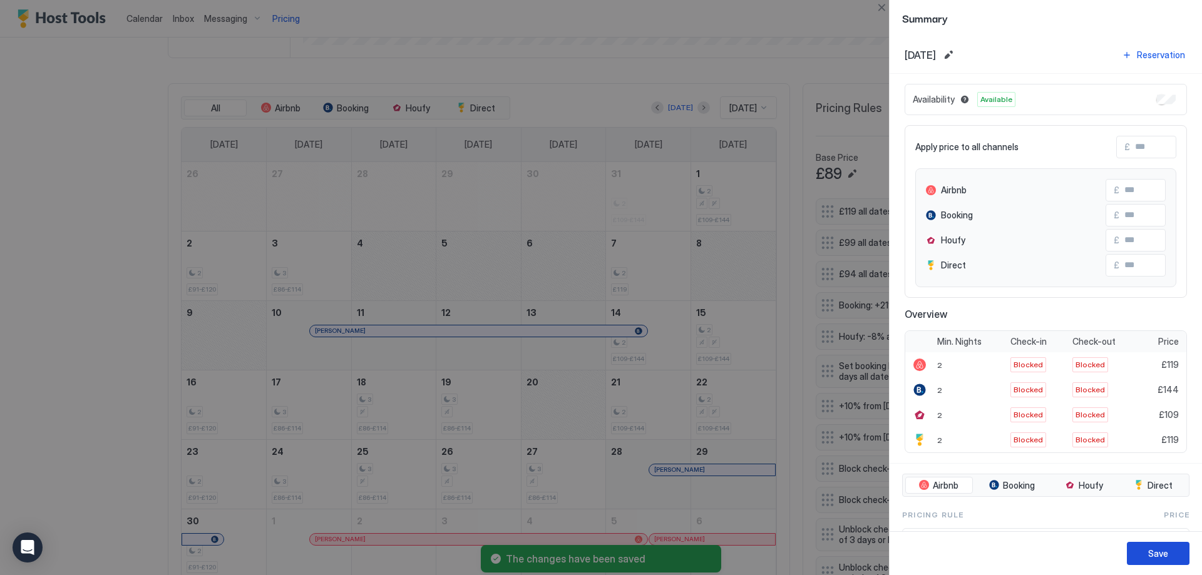
click at [1177, 559] on button "Save" at bounding box center [1158, 553] width 63 height 23
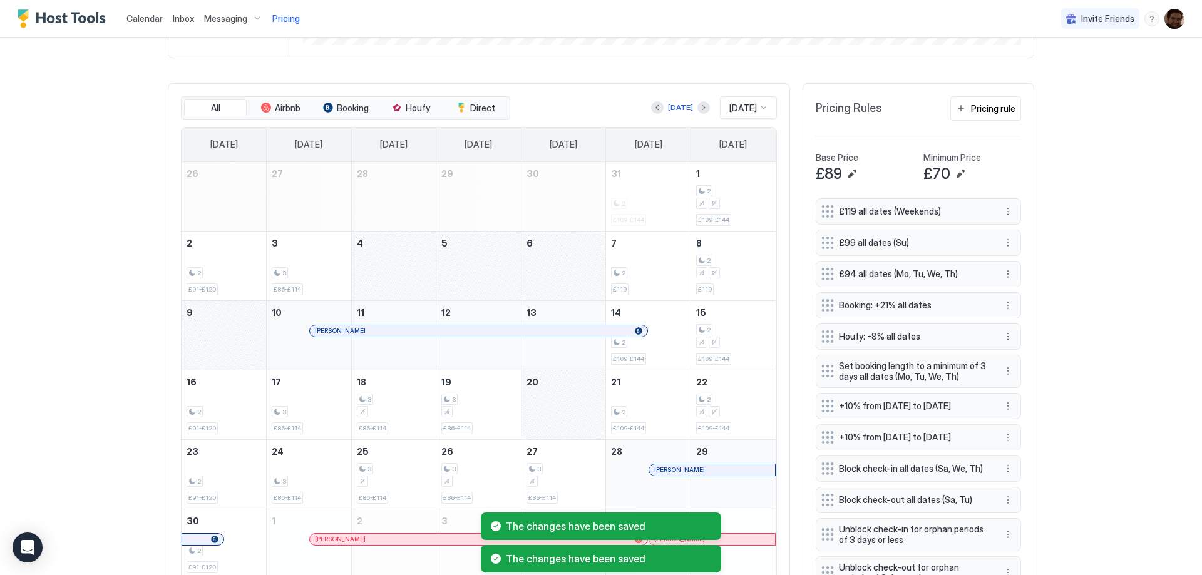
click at [199, 335] on div "November 9, 2025" at bounding box center [224, 335] width 84 height 69
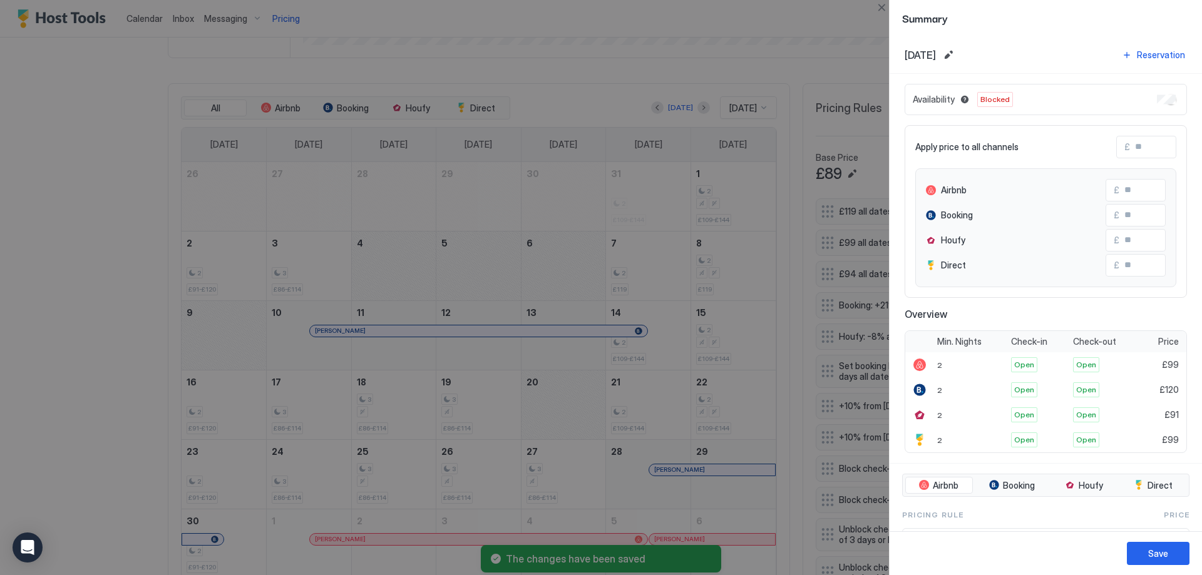
click at [1163, 88] on div "Availability Blocked" at bounding box center [1045, 99] width 282 height 31
click at [1168, 553] on button "Save" at bounding box center [1158, 553] width 63 height 23
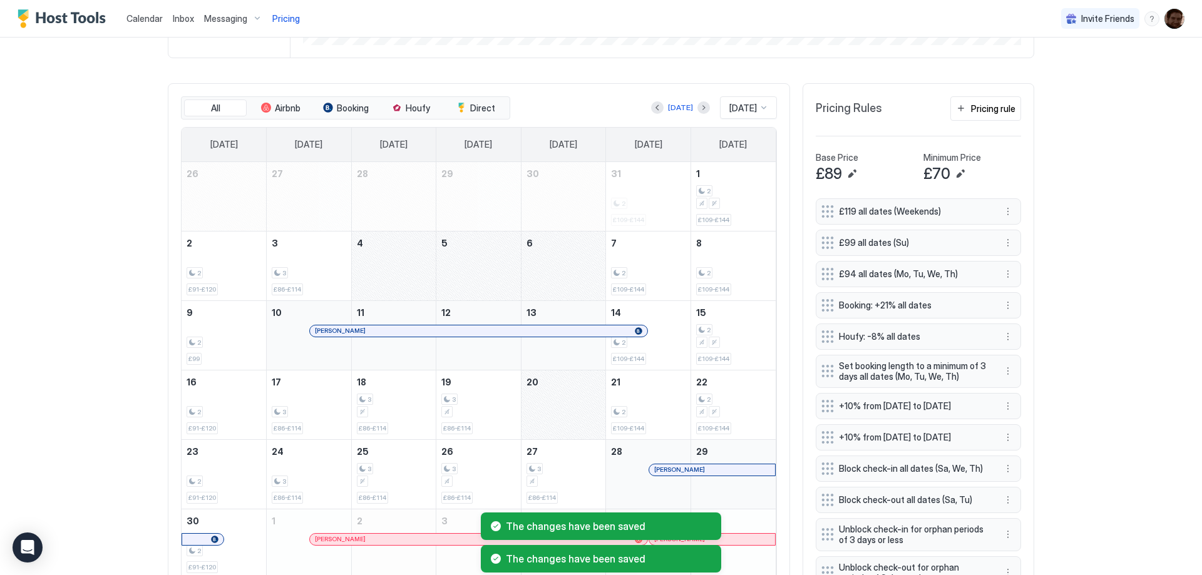
click at [292, 322] on div "November 10, 2025" at bounding box center [309, 335] width 84 height 69
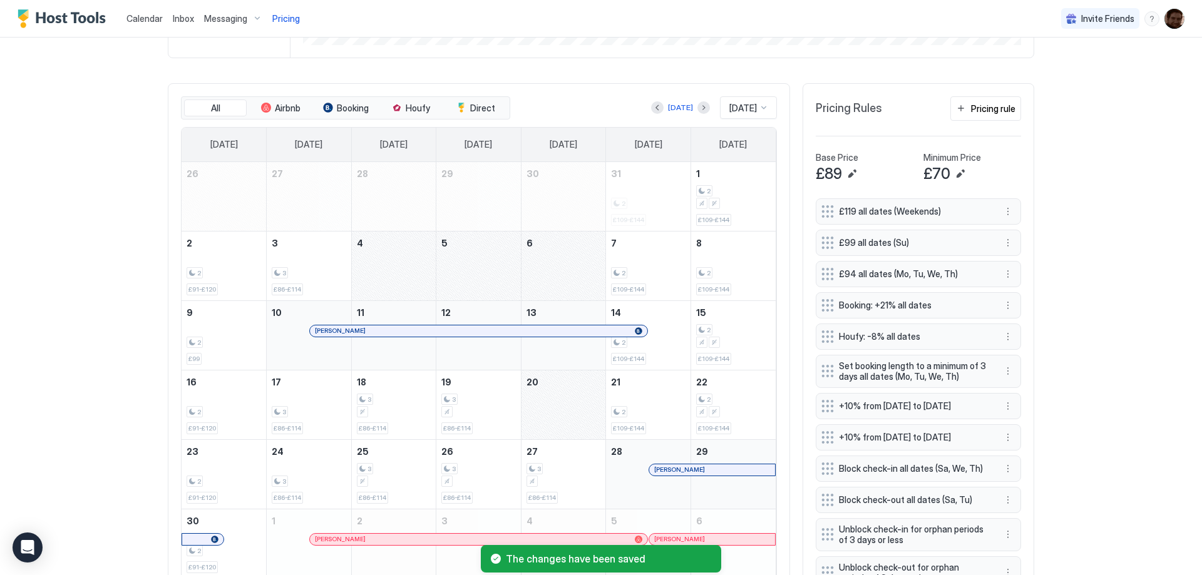
click at [292, 309] on div "November 10, 2025" at bounding box center [309, 335] width 84 height 69
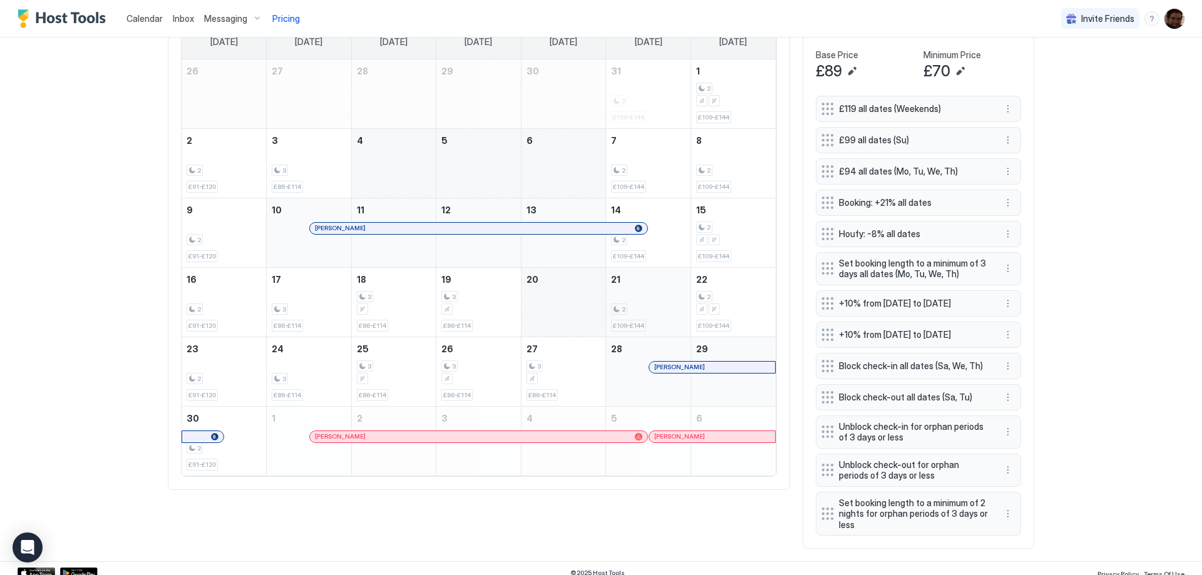
scroll to position [399, 0]
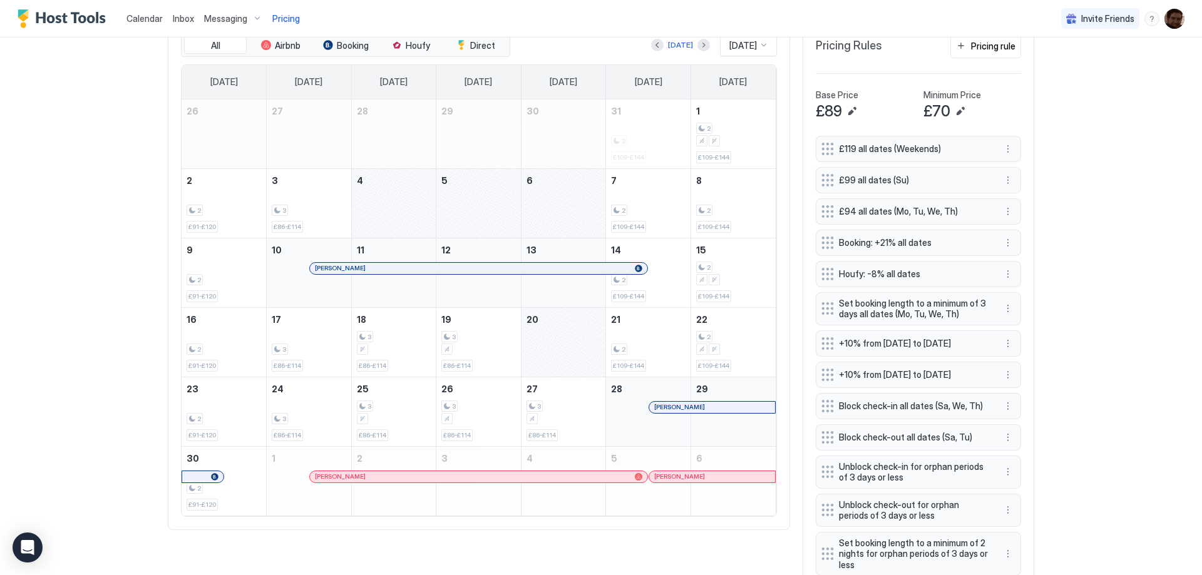
click at [568, 324] on div "November 20, 2025" at bounding box center [563, 342] width 84 height 69
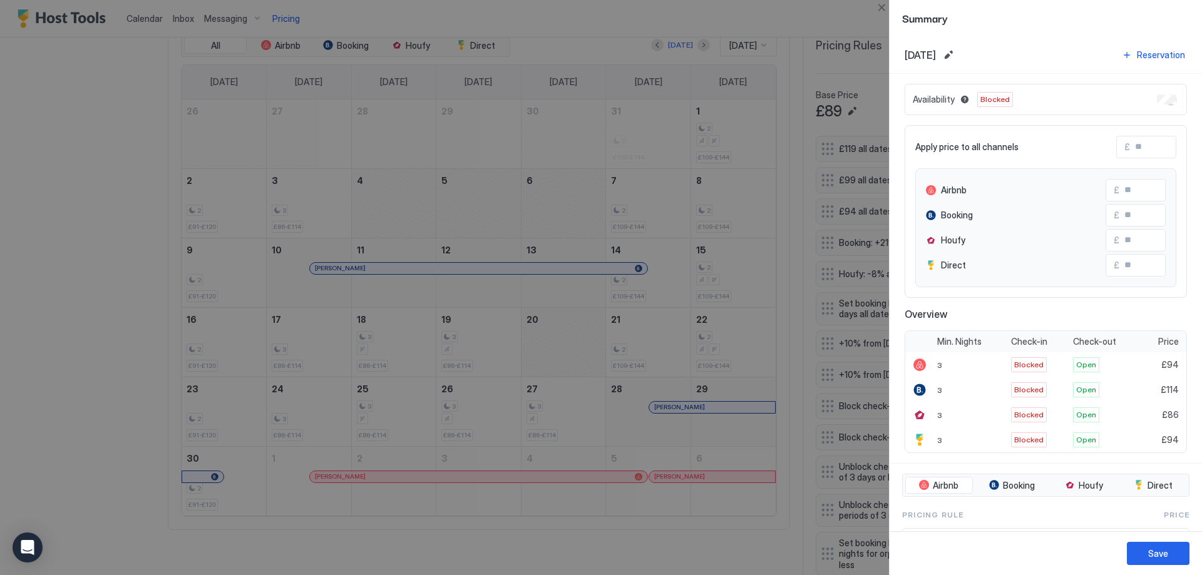
click at [111, 324] on div at bounding box center [601, 287] width 1202 height 575
click at [1165, 552] on div "Save" at bounding box center [1158, 553] width 20 height 13
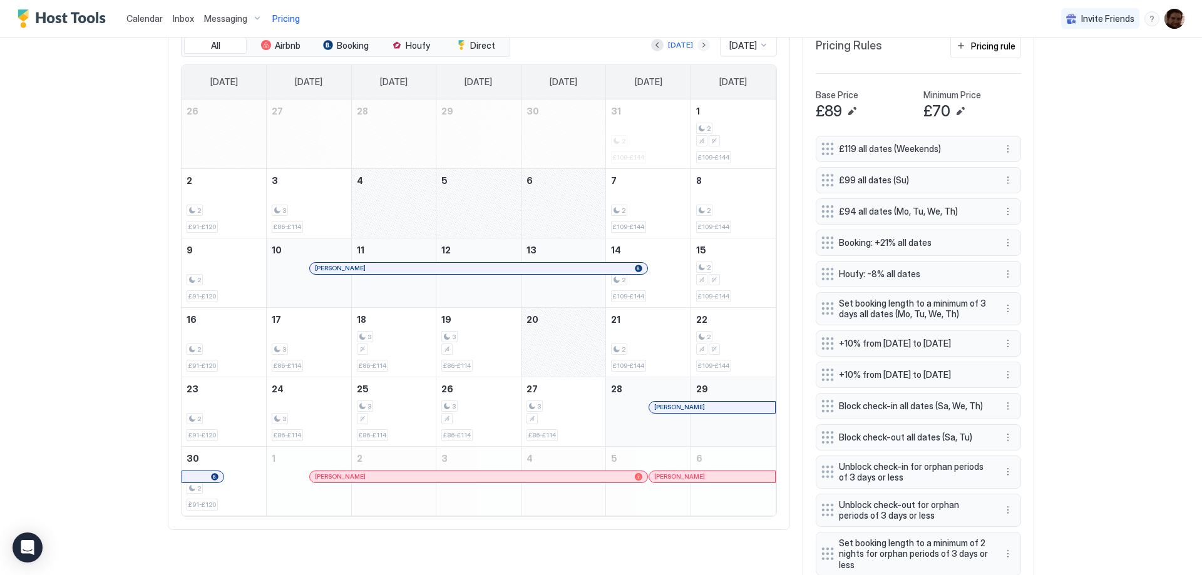
click at [697, 47] on button "Next month" at bounding box center [703, 45] width 13 height 13
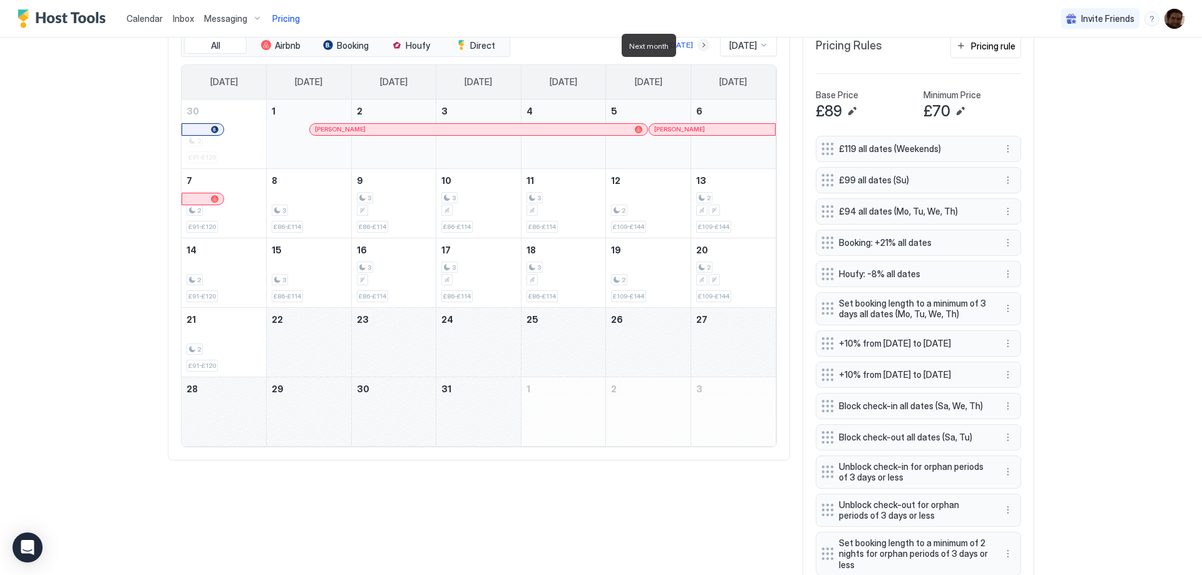
click at [697, 47] on button "Next month" at bounding box center [703, 45] width 13 height 13
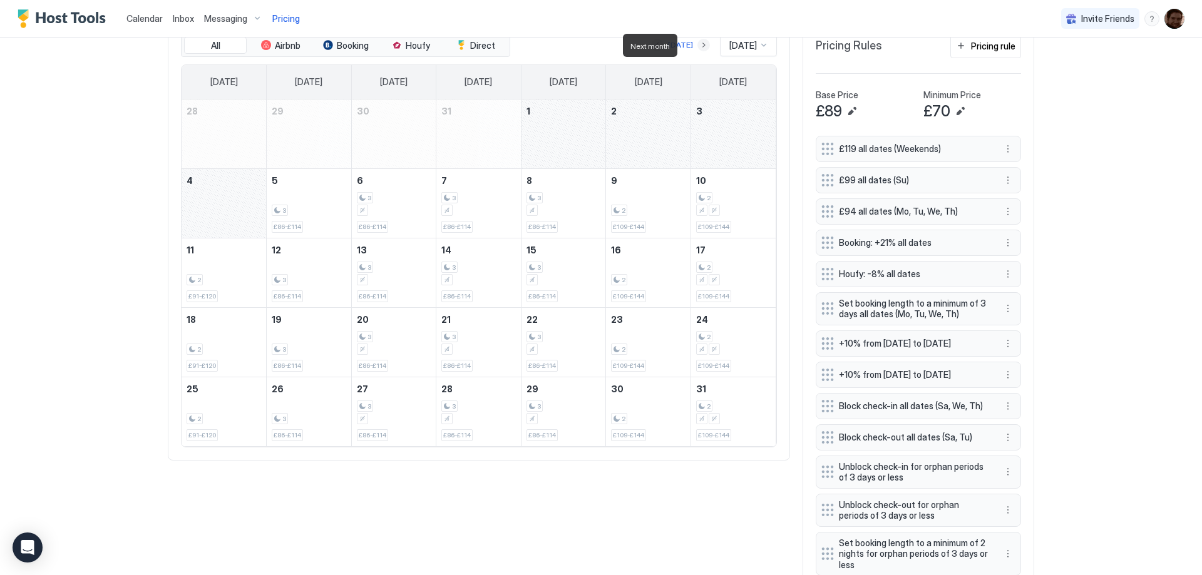
click at [697, 48] on button "Next month" at bounding box center [703, 45] width 13 height 13
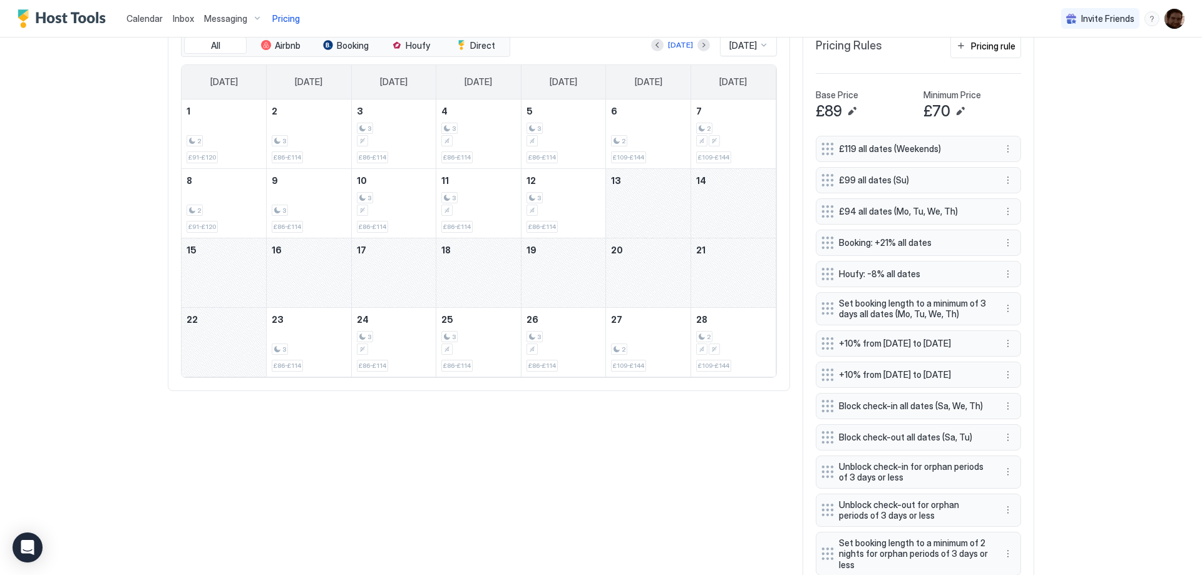
click at [658, 204] on div "February 13, 2026" at bounding box center [648, 203] width 84 height 69
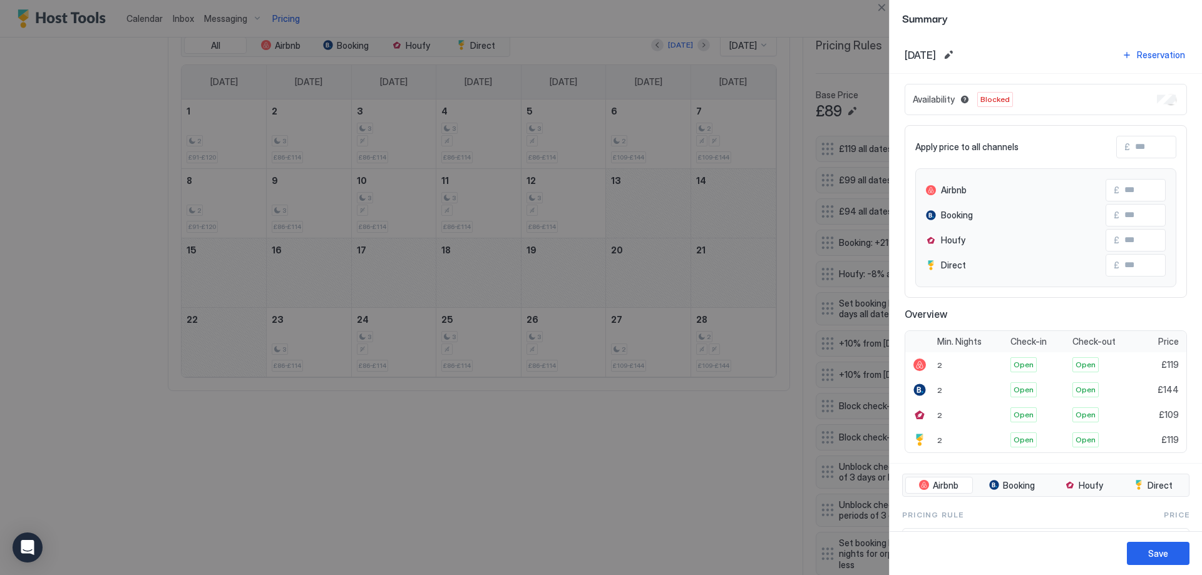
click at [712, 202] on div at bounding box center [601, 287] width 1202 height 575
click at [1158, 544] on button "Save" at bounding box center [1158, 553] width 63 height 23
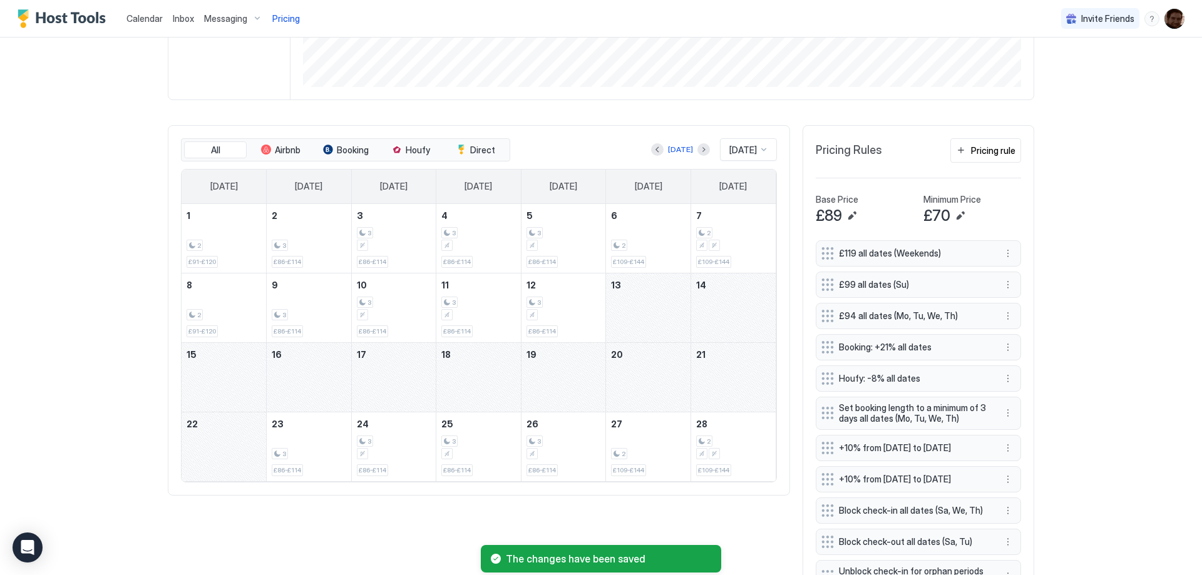
scroll to position [274, 0]
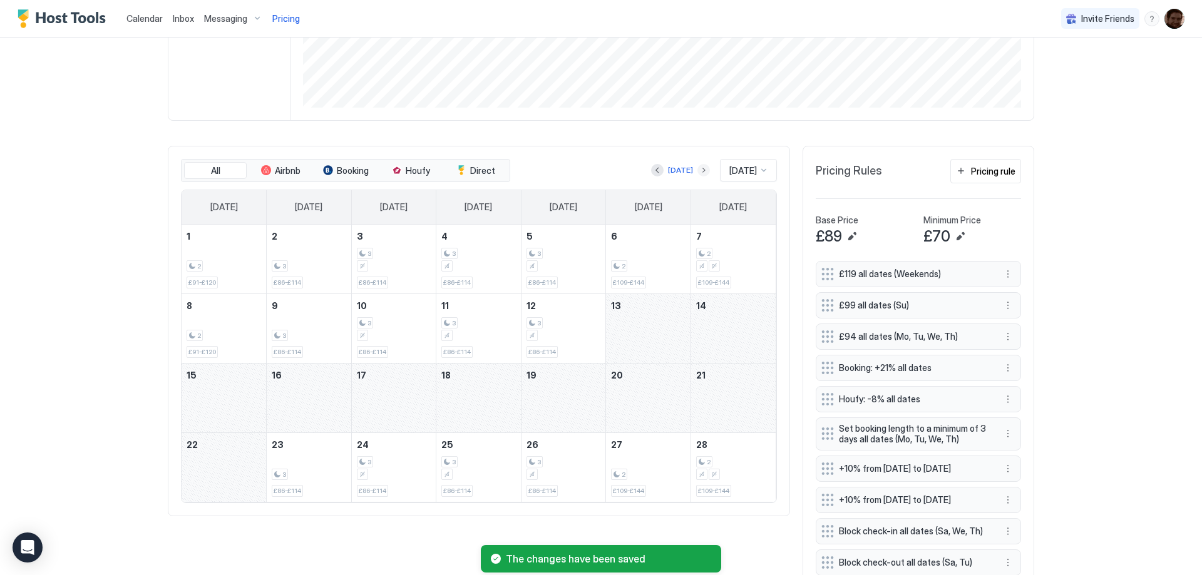
click at [697, 166] on button "Next month" at bounding box center [703, 170] width 13 height 13
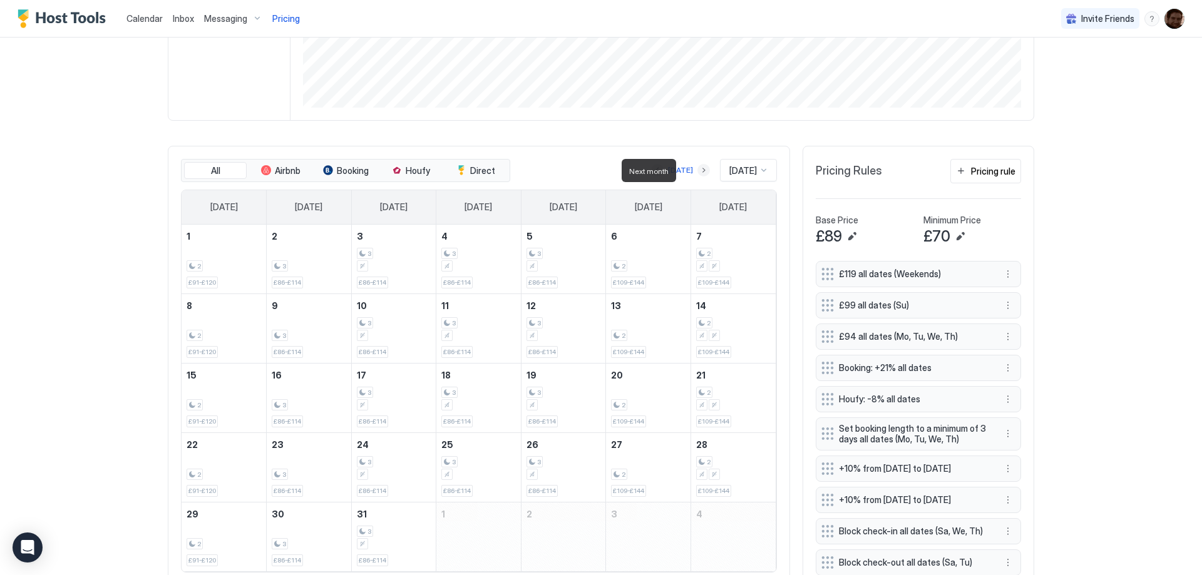
click at [697, 166] on button "Next month" at bounding box center [703, 170] width 13 height 13
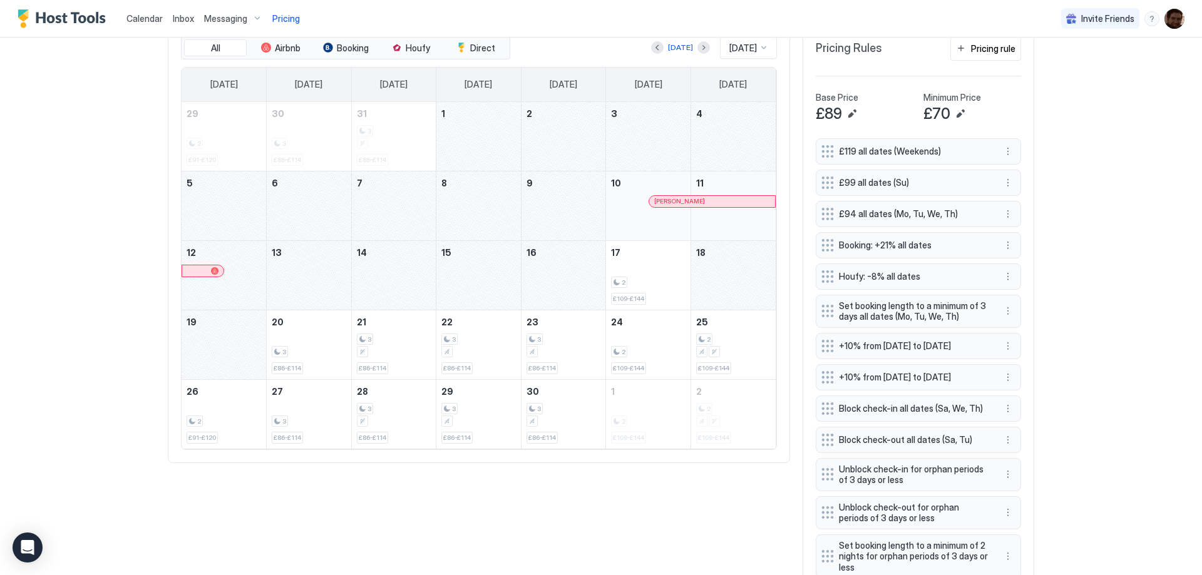
scroll to position [399, 0]
click at [740, 274] on div "April 18, 2026" at bounding box center [733, 272] width 84 height 69
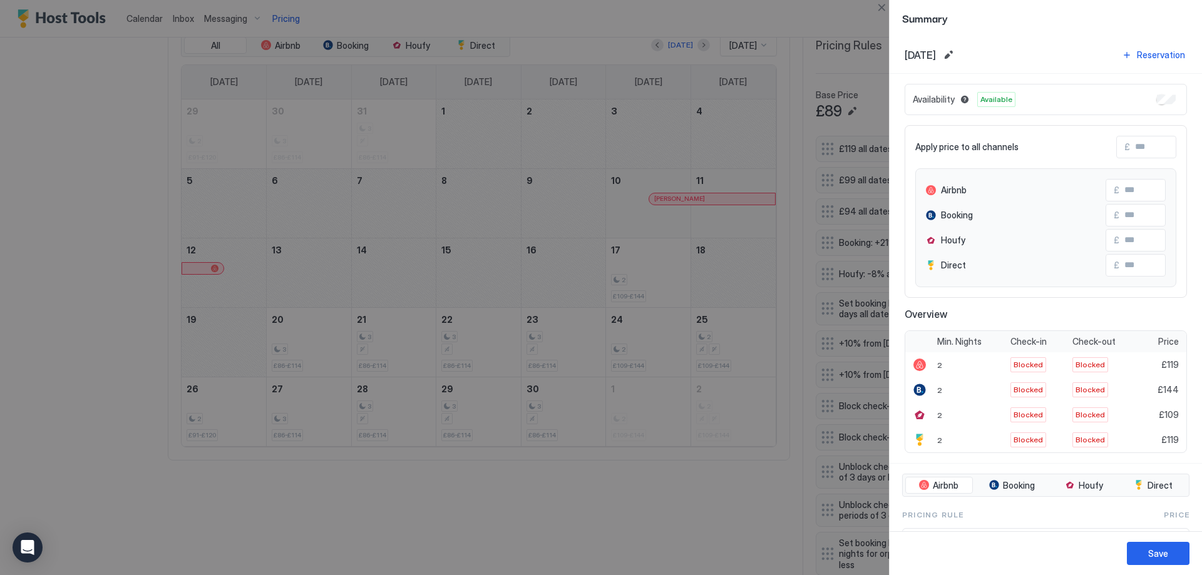
click at [1151, 554] on div "Save" at bounding box center [1158, 553] width 20 height 13
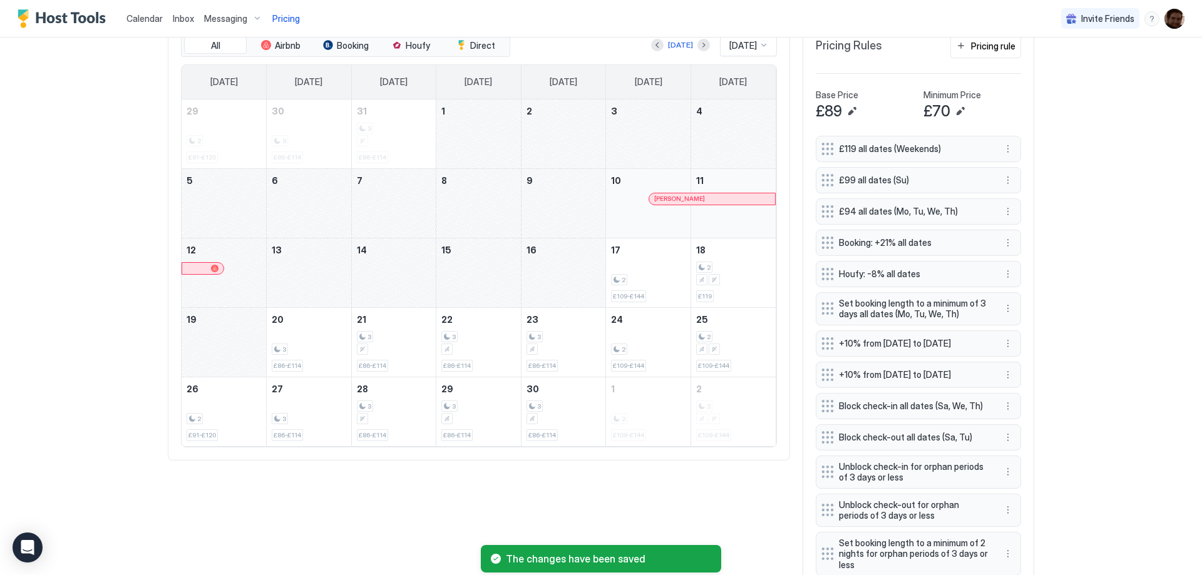
click at [229, 357] on div "April 19, 2026" at bounding box center [224, 342] width 84 height 69
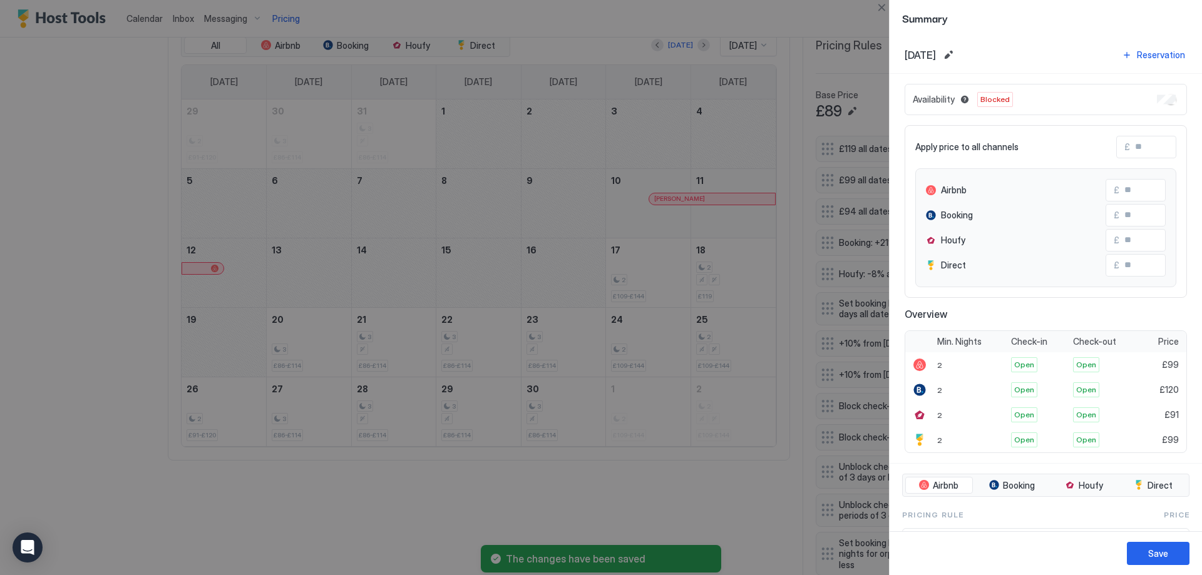
click at [1162, 106] on div "Availability Blocked" at bounding box center [1045, 99] width 282 height 31
click at [1157, 555] on div "Save" at bounding box center [1158, 553] width 20 height 13
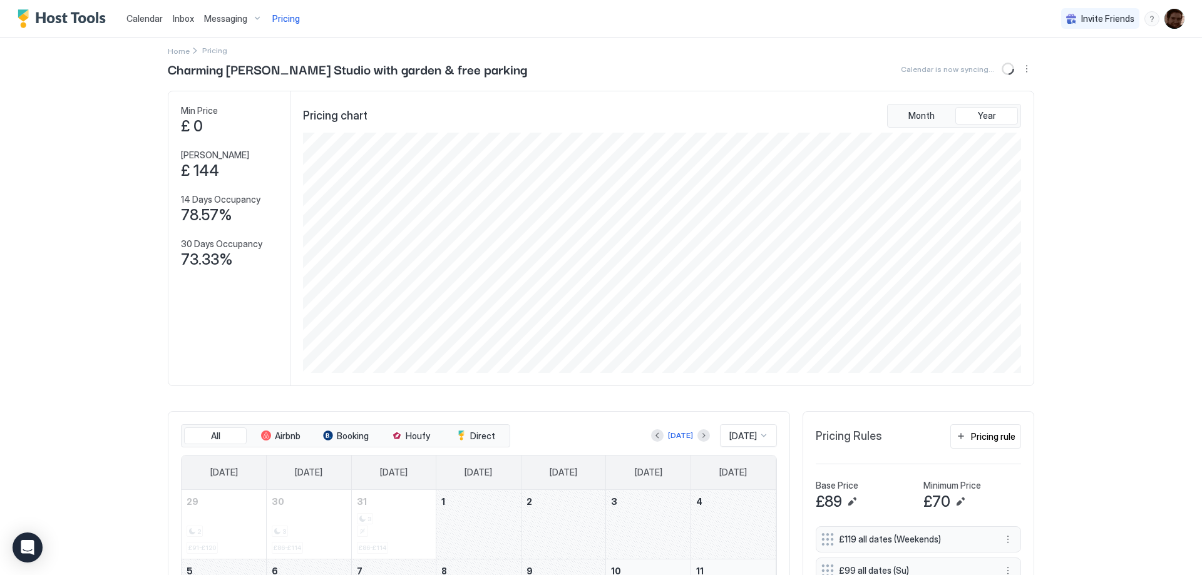
scroll to position [0, 0]
